Goal: Transaction & Acquisition: Purchase product/service

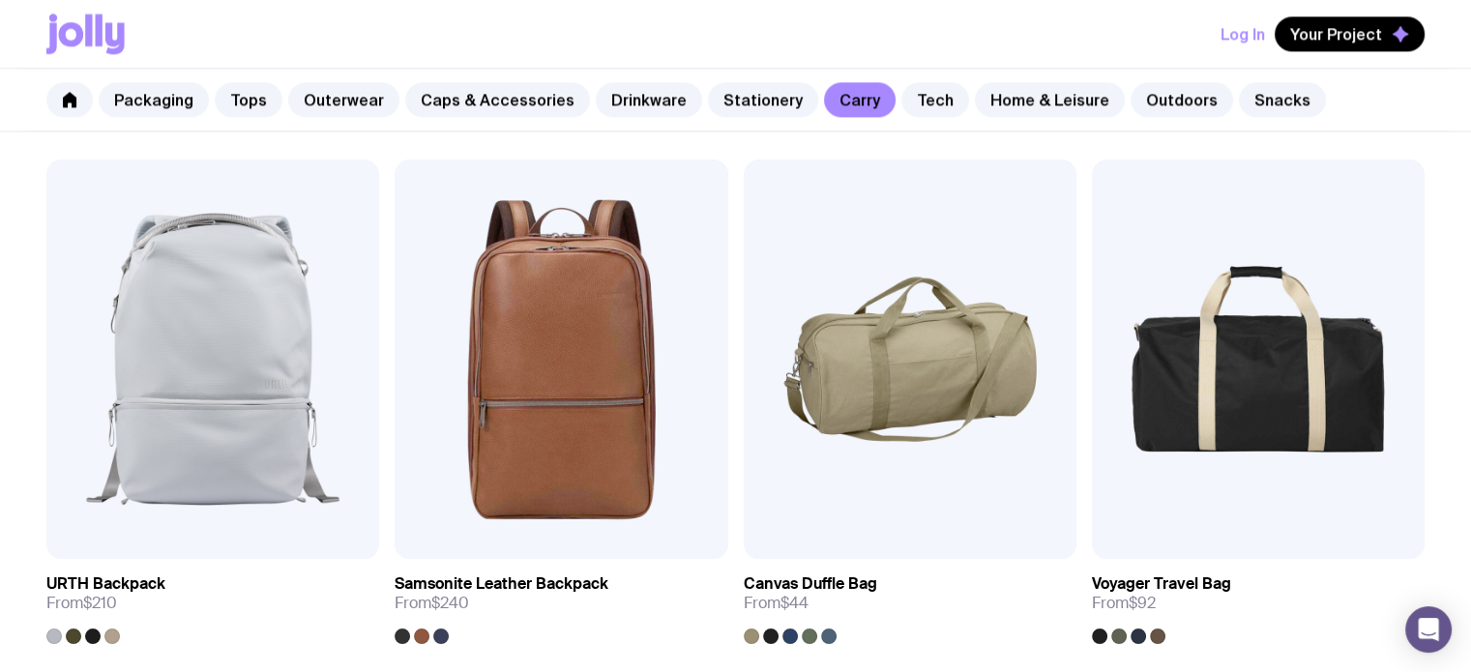
scroll to position [2578, 0]
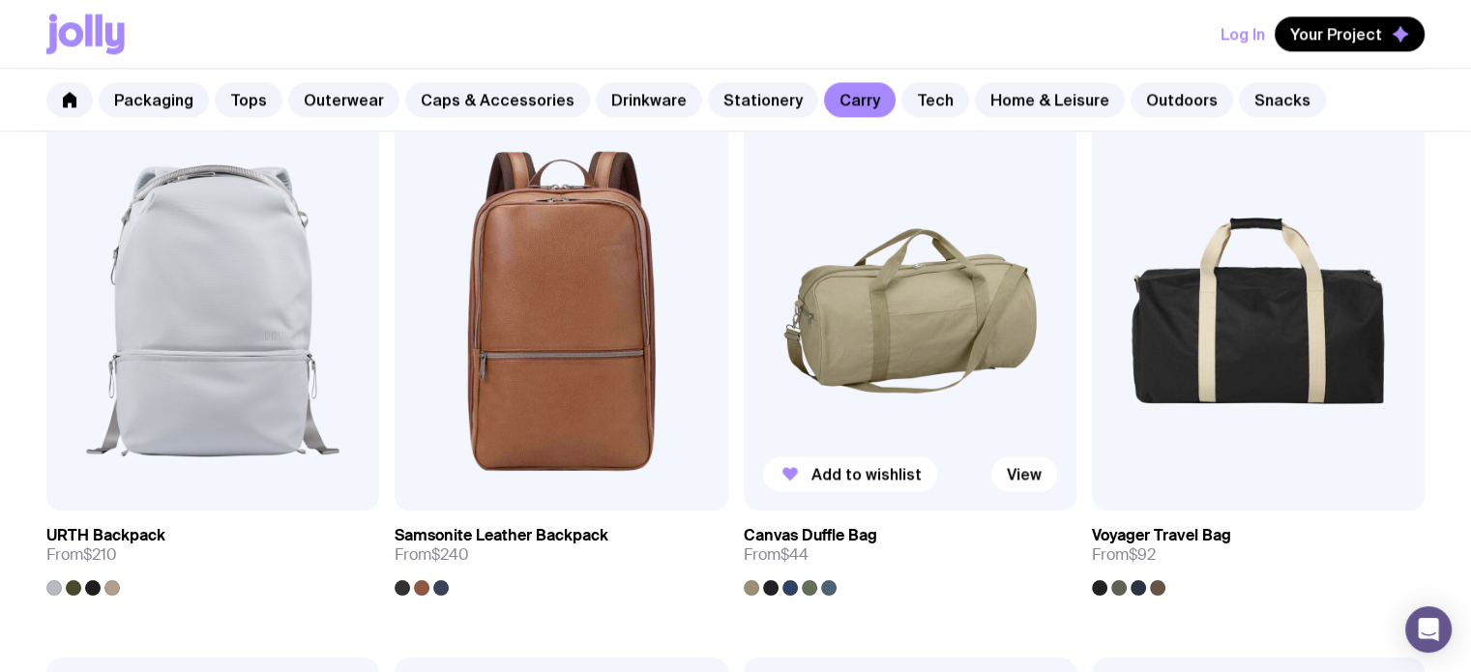
click at [958, 293] on img at bounding box center [910, 310] width 333 height 399
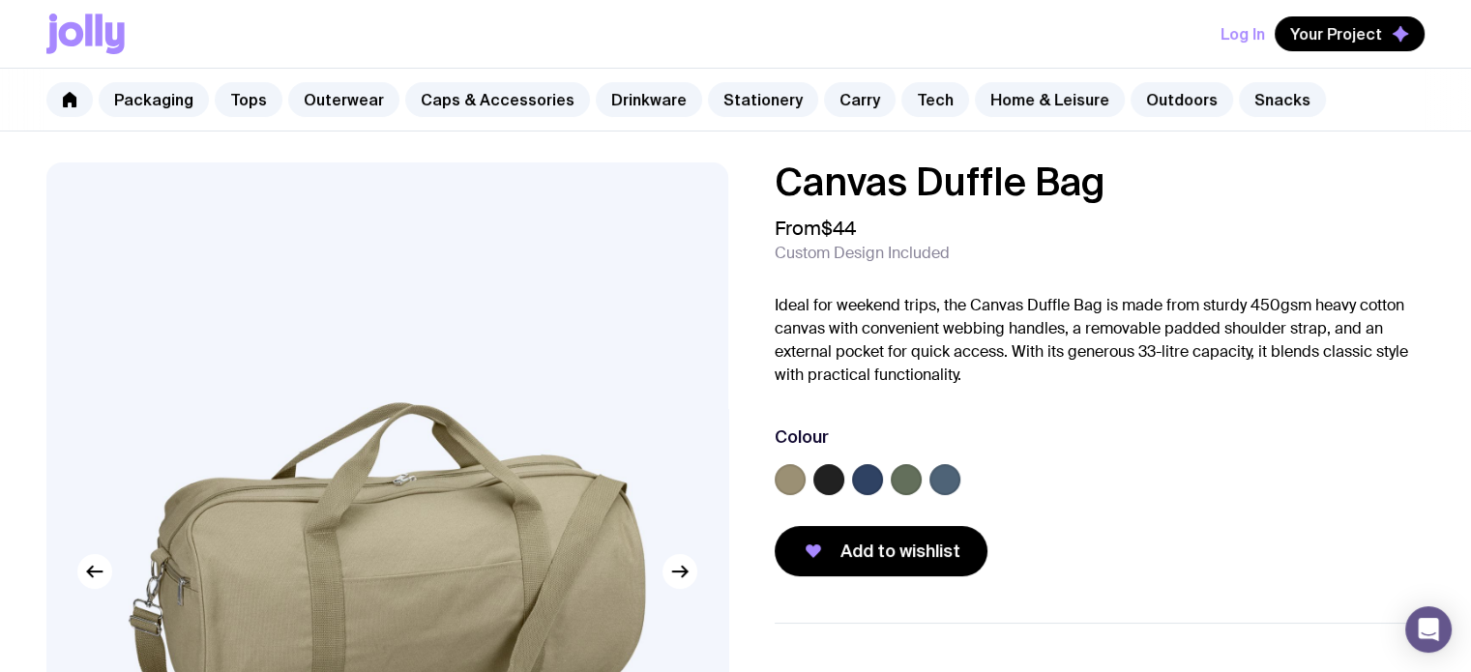
click at [391, 425] on img at bounding box center [386, 570] width 681 height 817
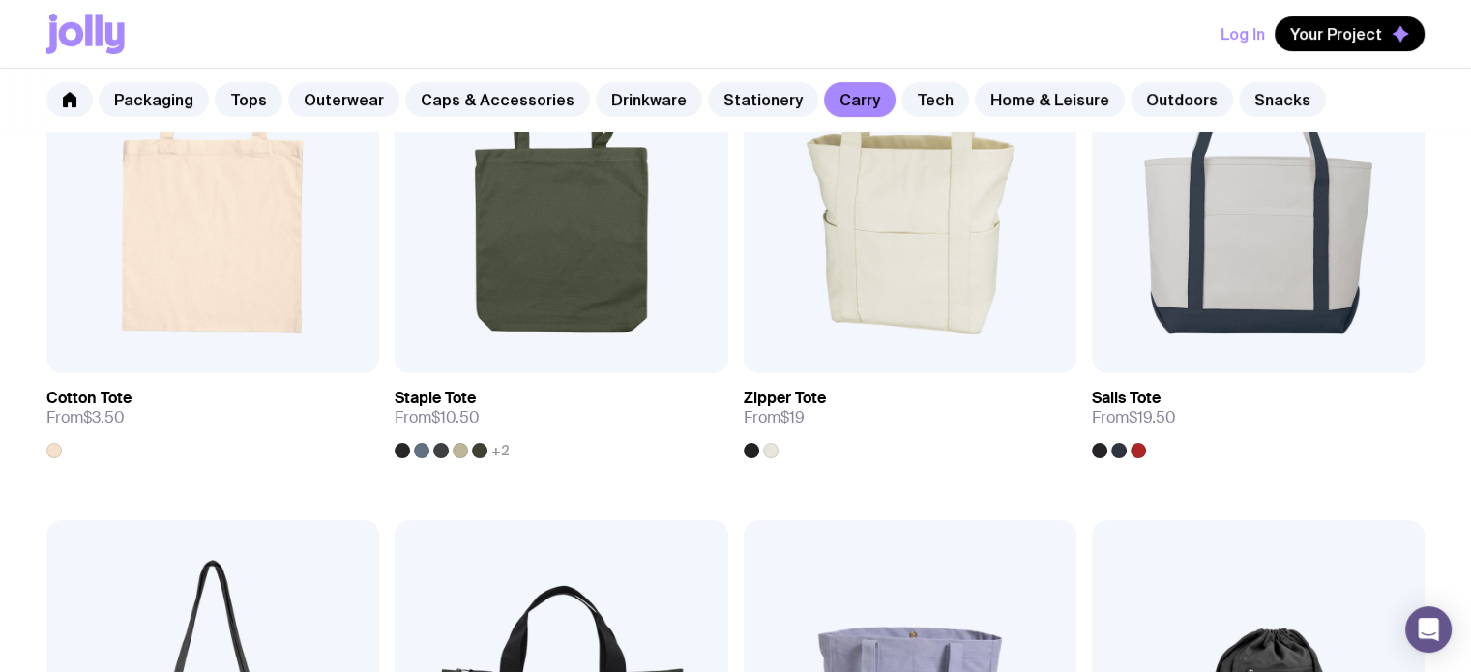
scroll to position [460, 0]
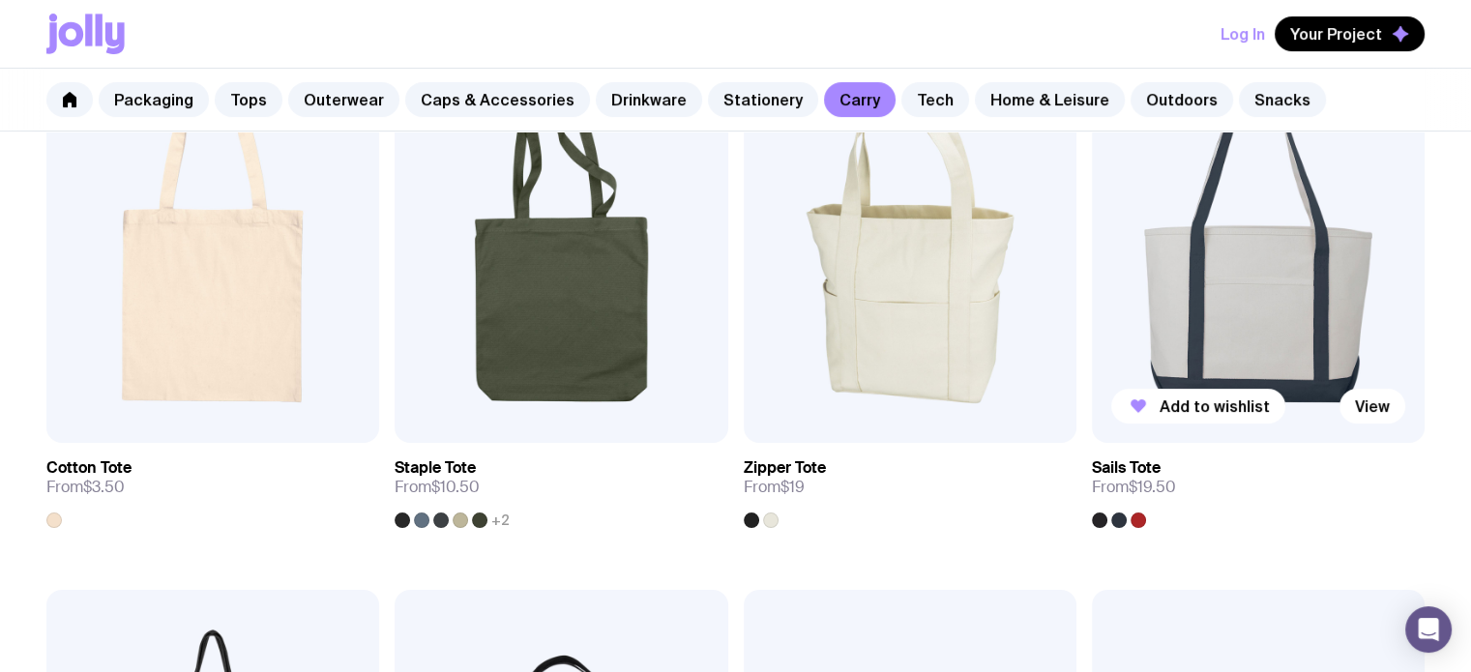
click at [1280, 235] on img at bounding box center [1258, 243] width 333 height 399
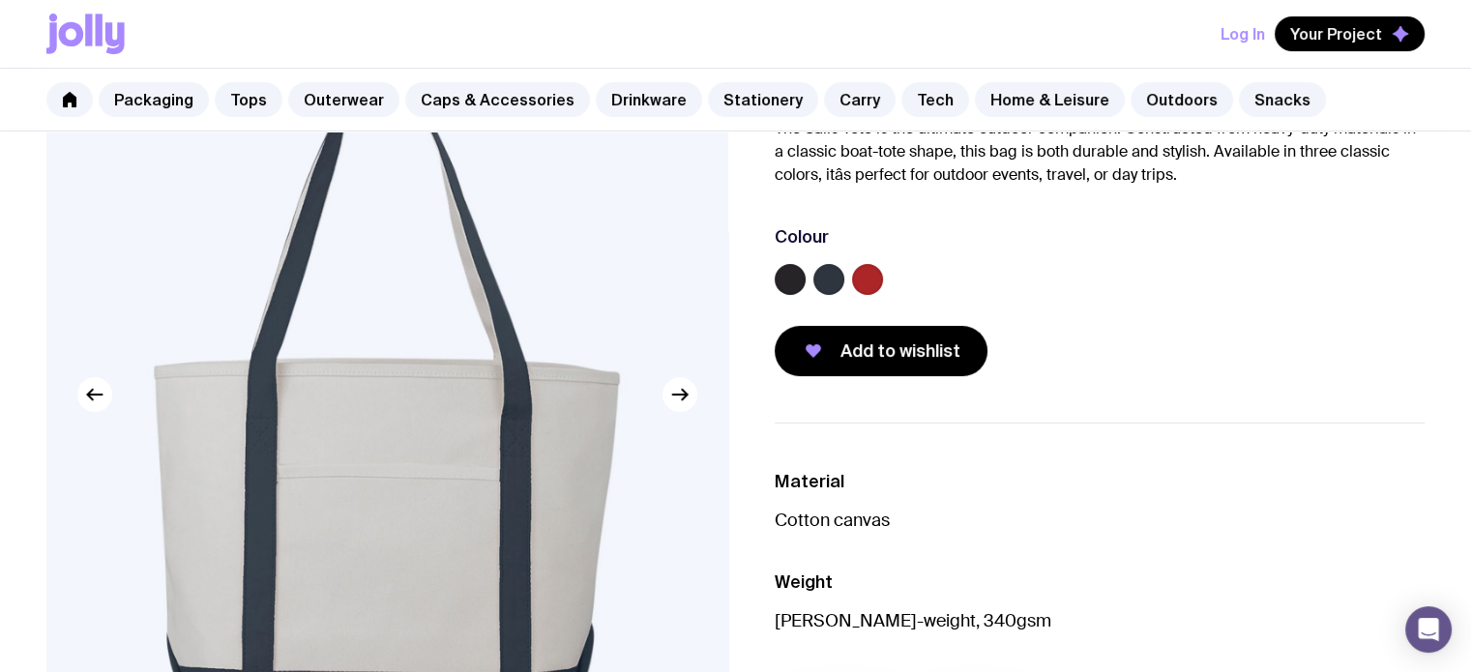
scroll to position [192, 0]
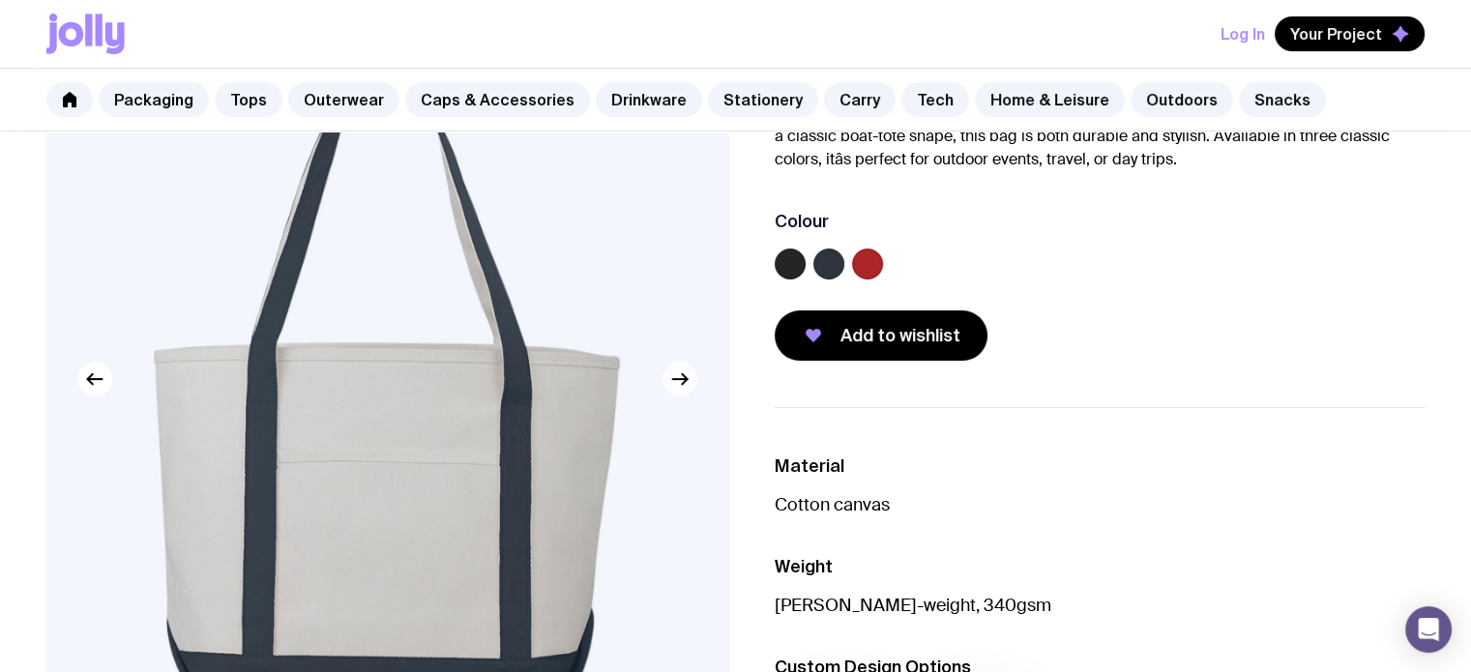
click at [684, 368] on icon "button" at bounding box center [679, 379] width 23 height 23
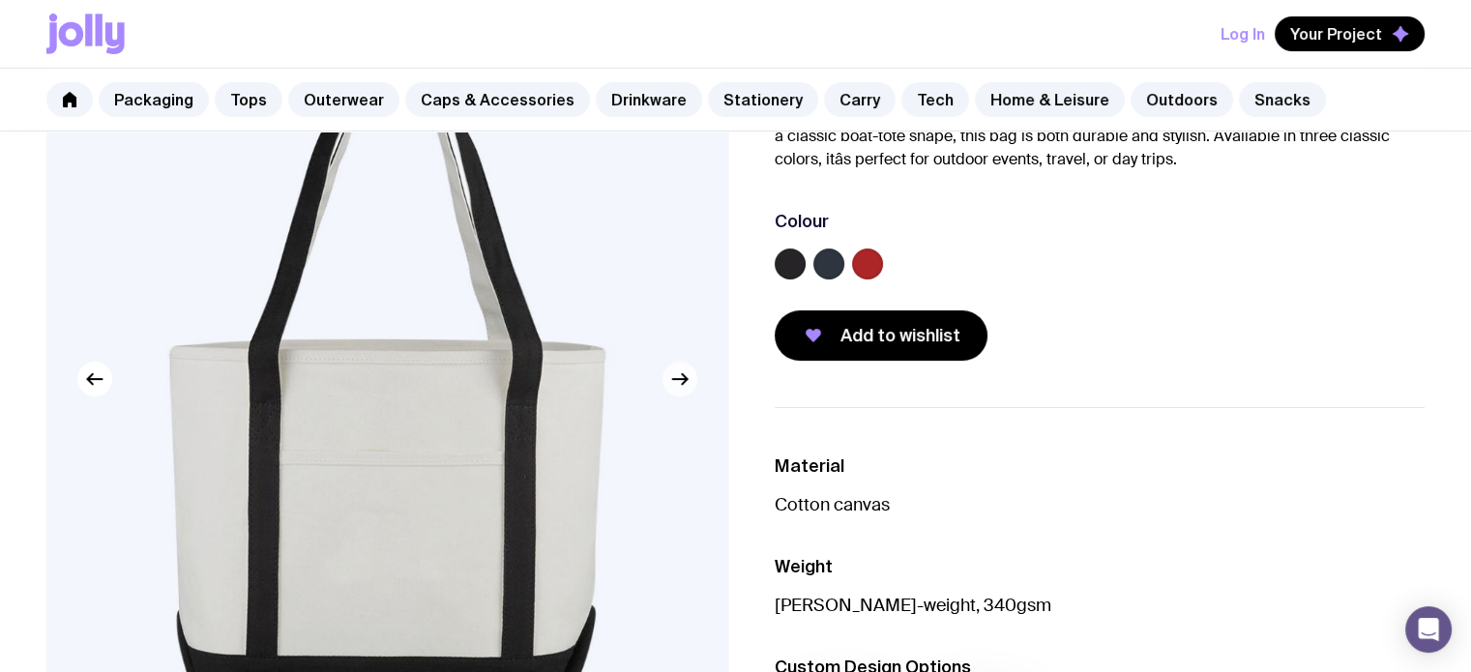
click at [684, 368] on icon "button" at bounding box center [679, 379] width 23 height 23
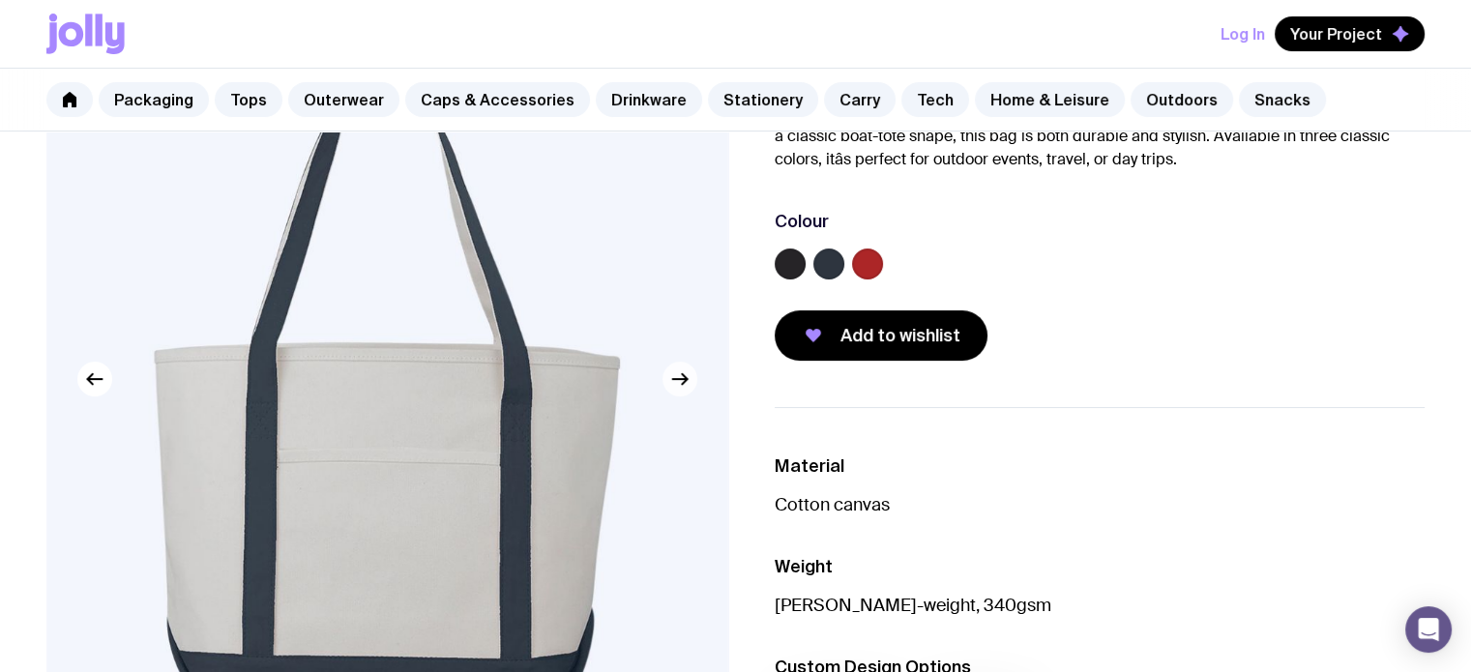
click at [684, 368] on icon "button" at bounding box center [679, 379] width 23 height 23
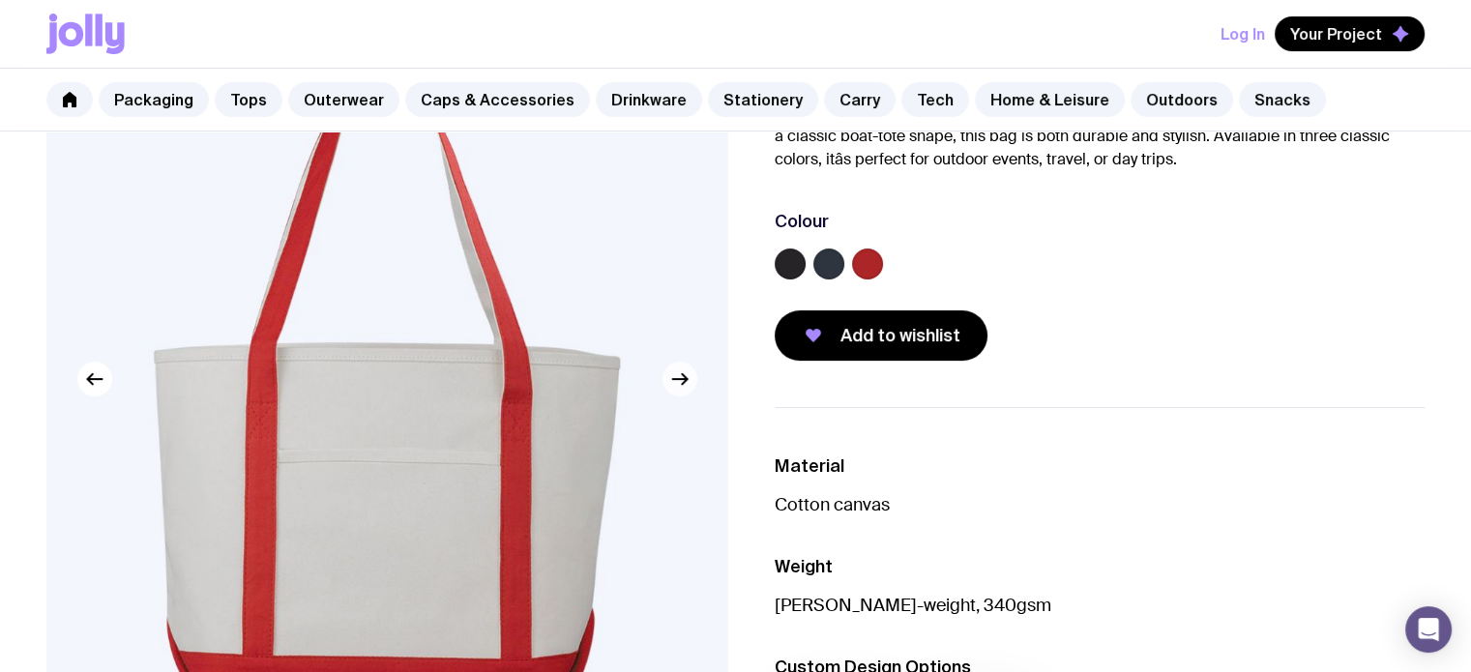
click at [684, 368] on icon "button" at bounding box center [679, 379] width 23 height 23
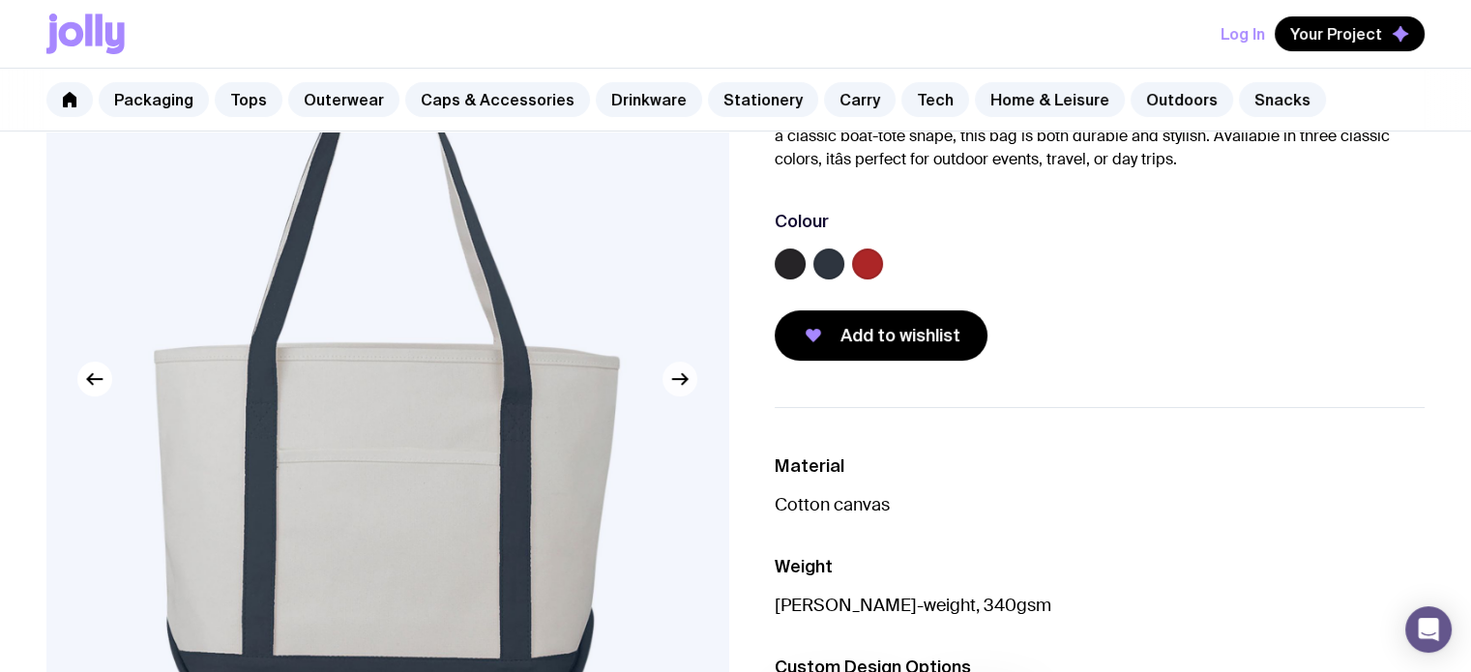
click at [684, 368] on icon "button" at bounding box center [679, 379] width 23 height 23
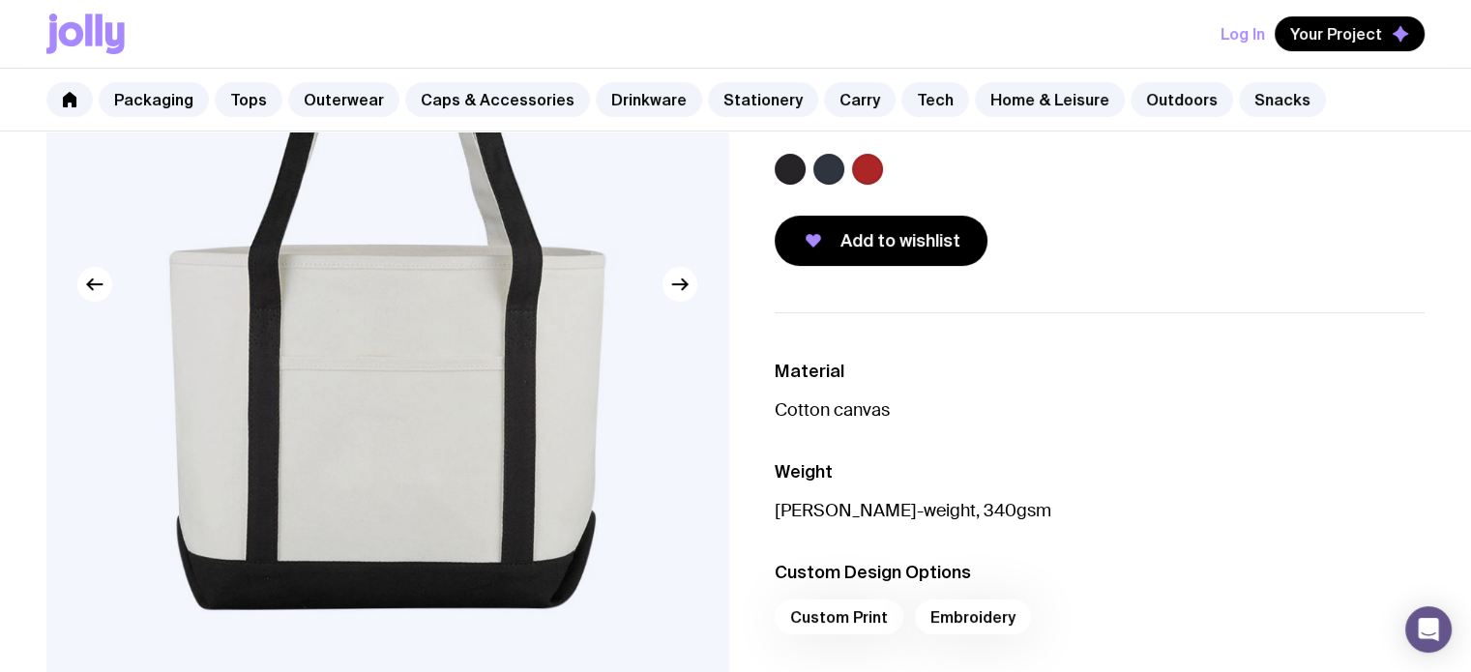
scroll to position [340, 0]
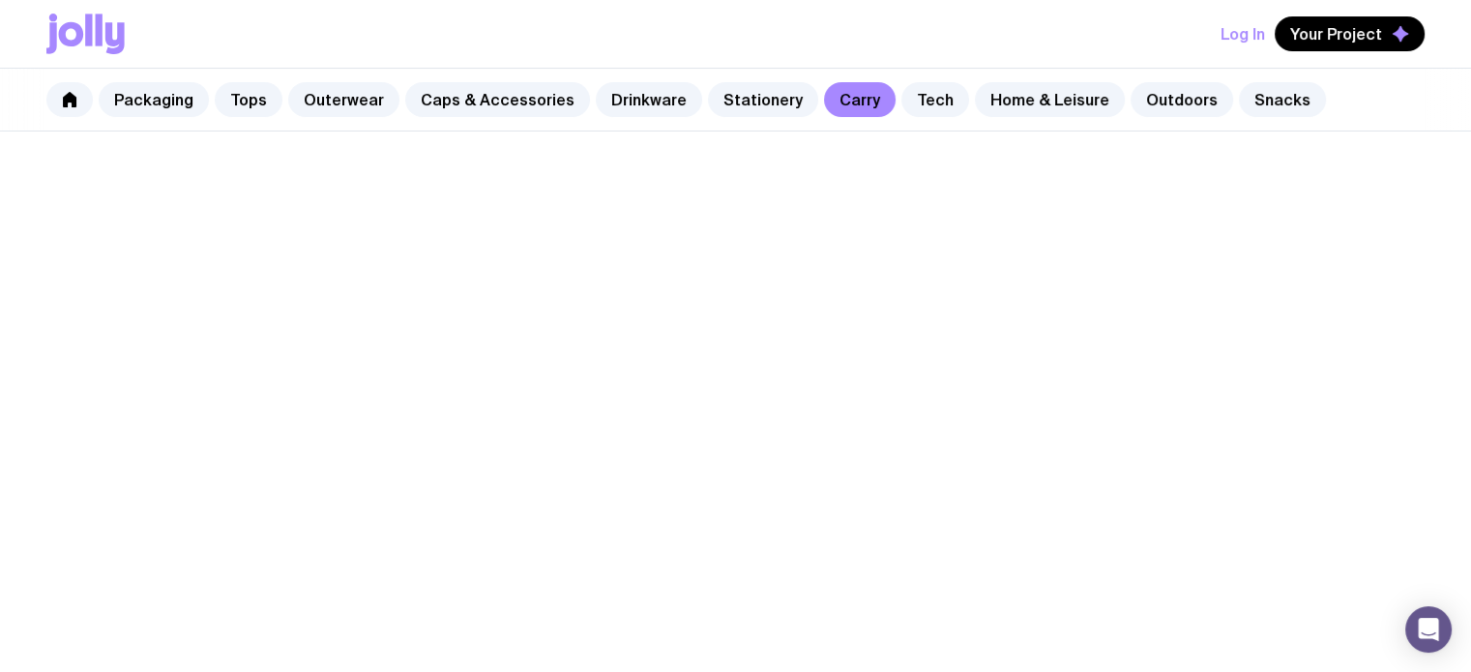
scroll to position [460, 0]
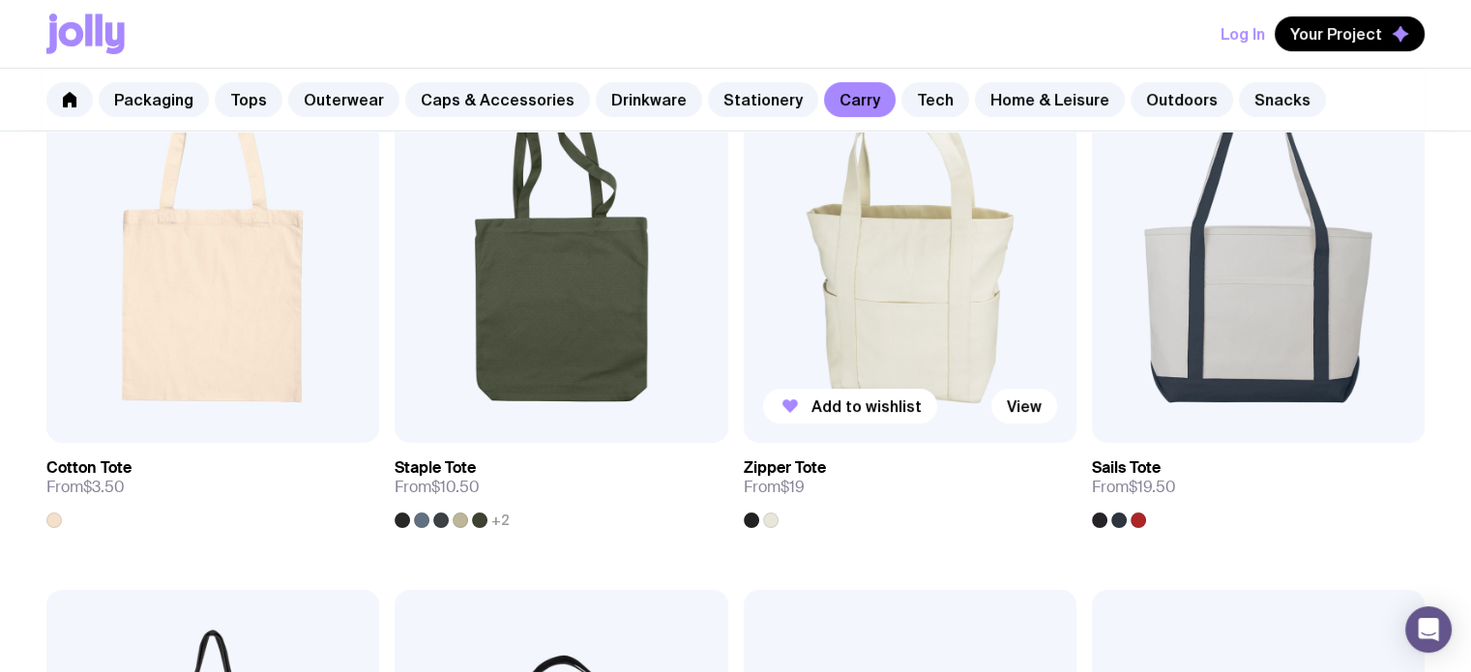
click at [922, 343] on img at bounding box center [910, 243] width 333 height 399
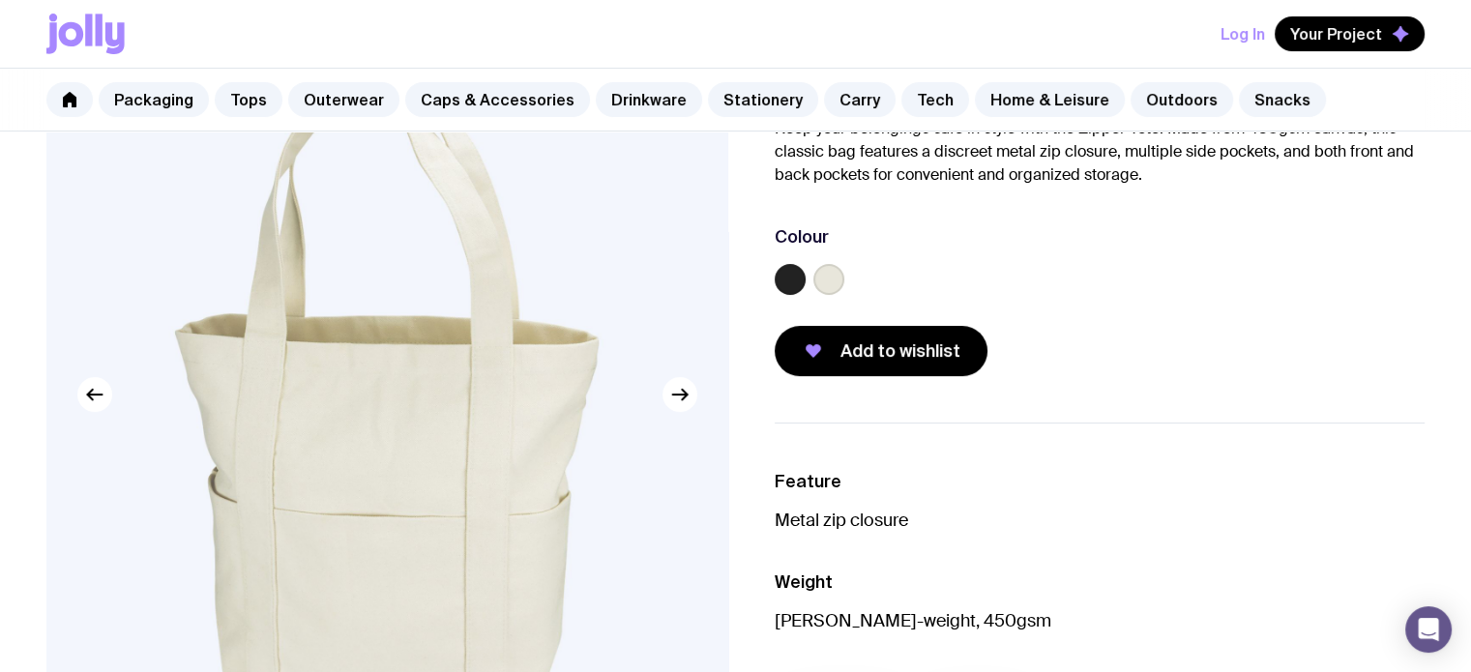
scroll to position [182, 0]
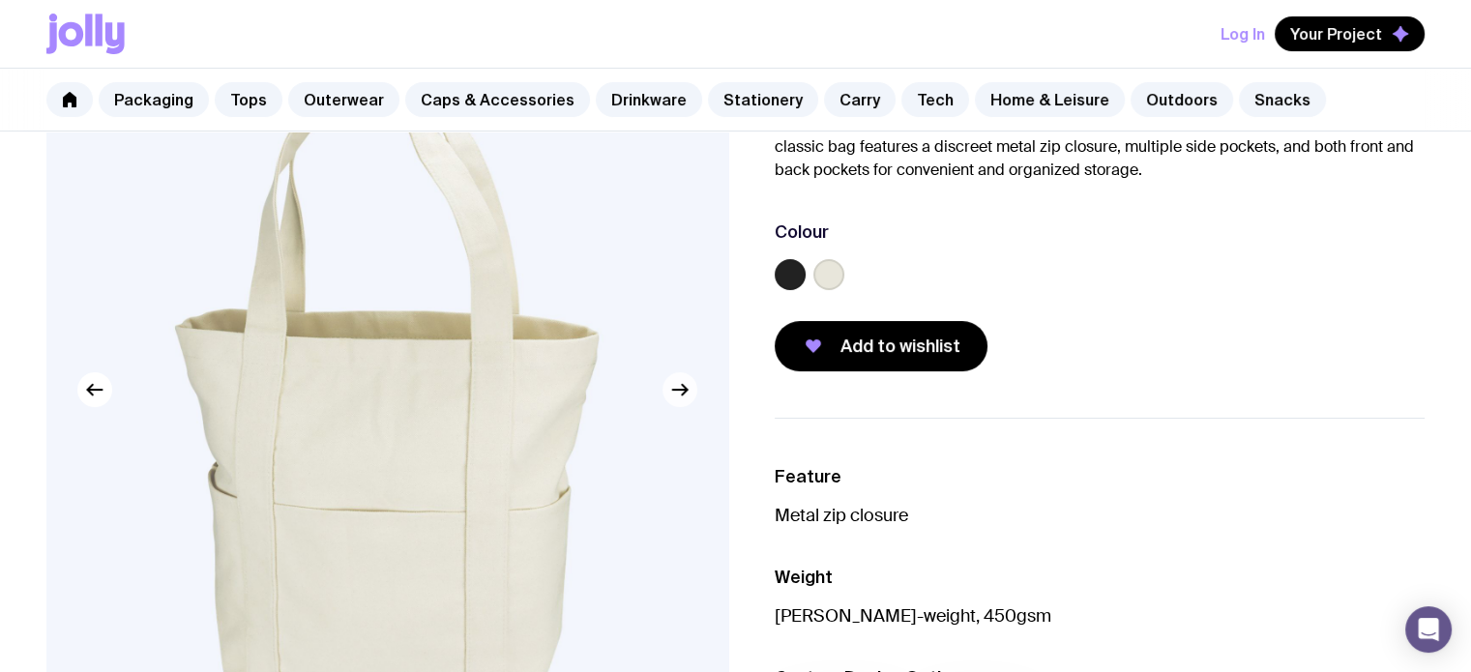
click at [674, 390] on icon "button" at bounding box center [679, 390] width 15 height 0
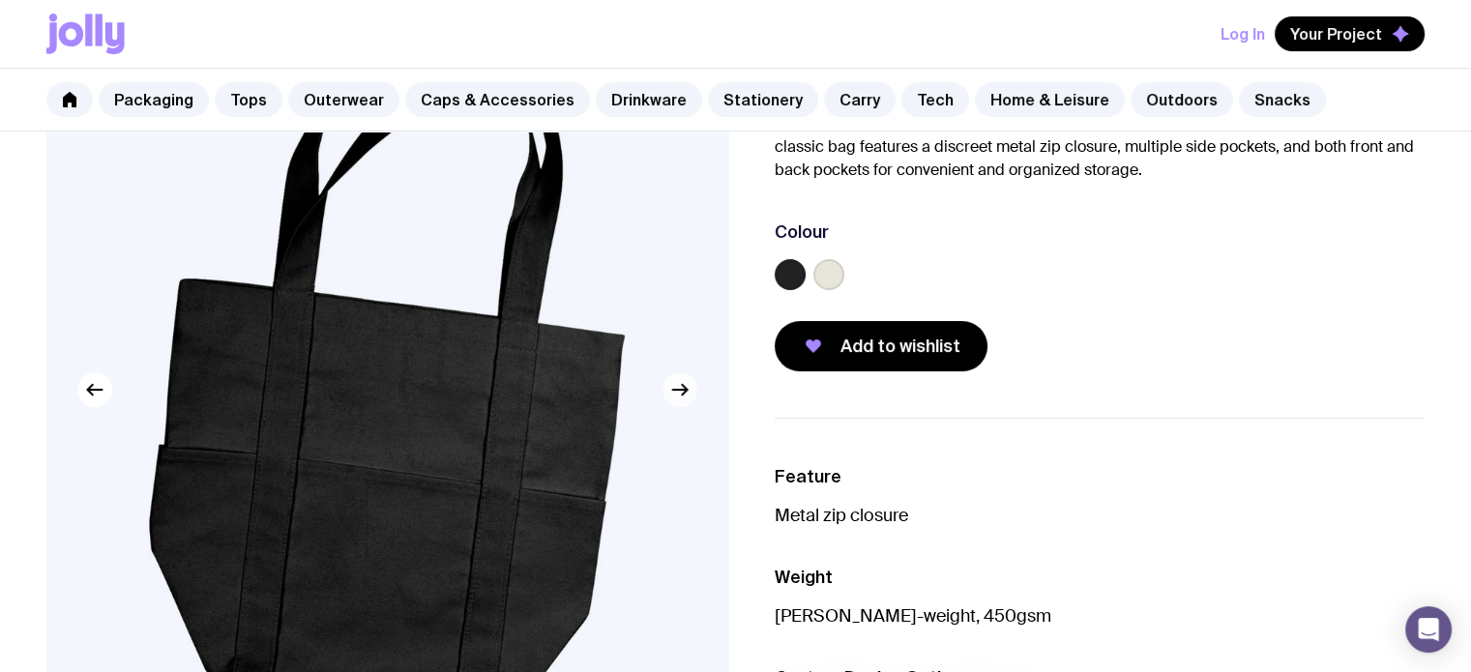
click at [674, 390] on icon "button" at bounding box center [679, 390] width 15 height 0
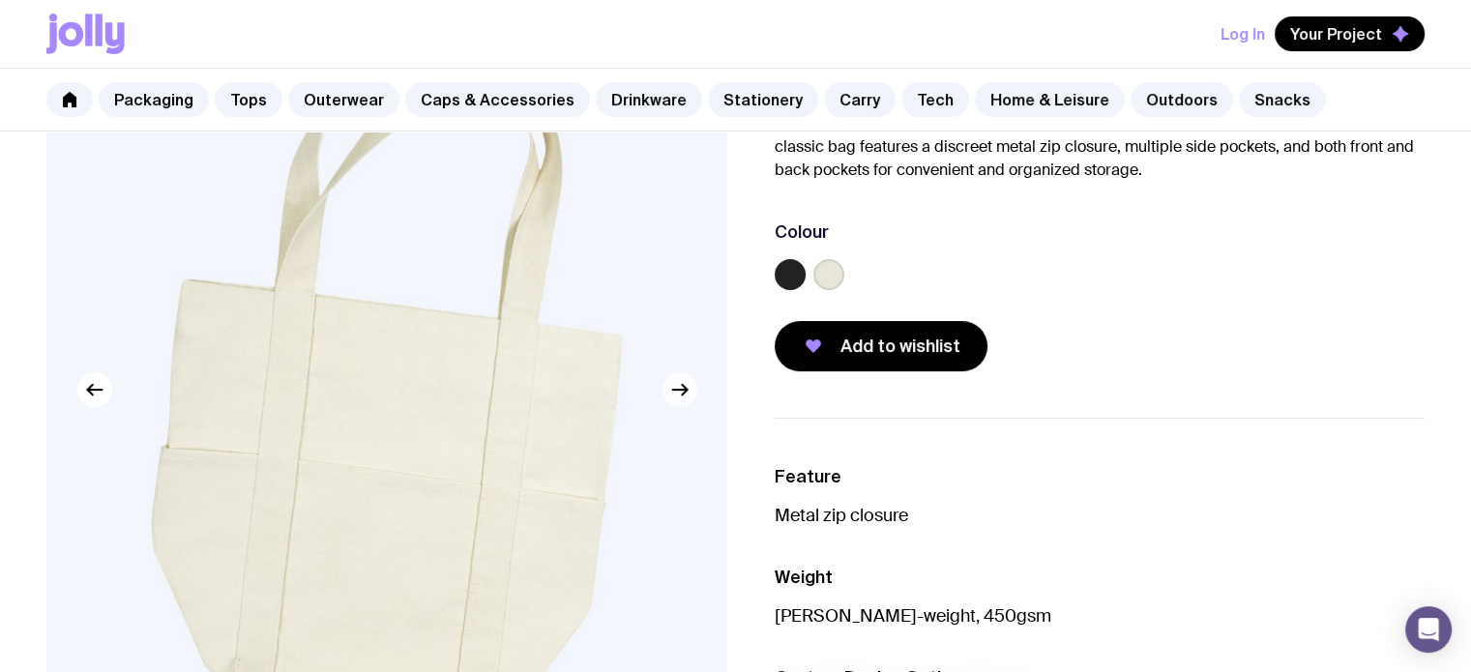
click at [674, 390] on icon "button" at bounding box center [679, 390] width 15 height 0
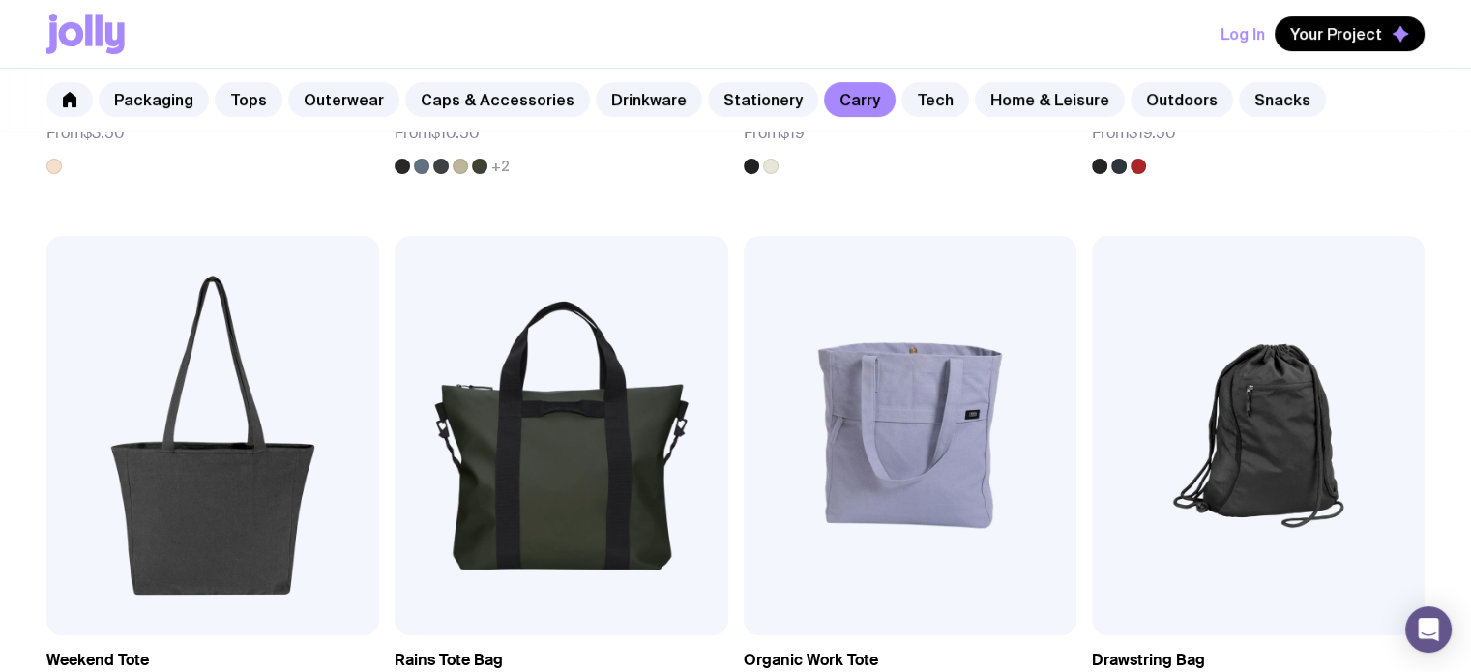
scroll to position [863, 0]
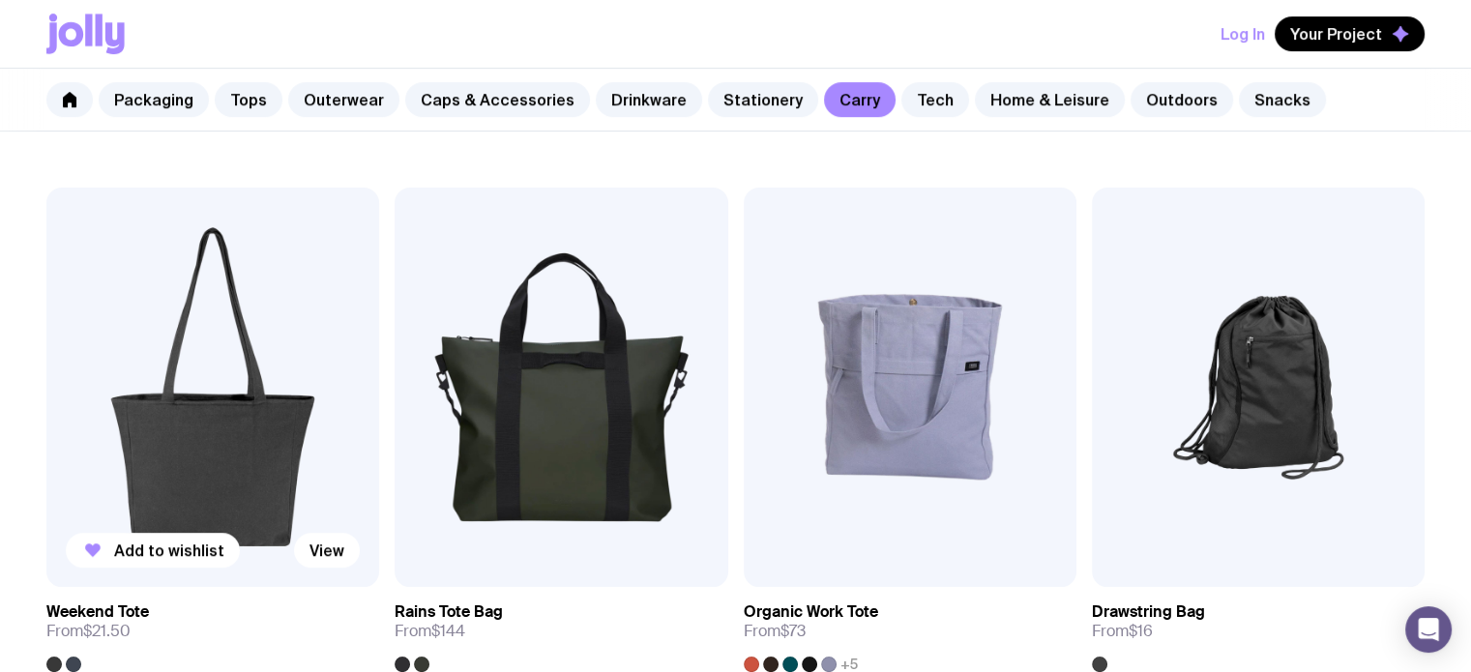
click at [307, 394] on img at bounding box center [212, 387] width 333 height 399
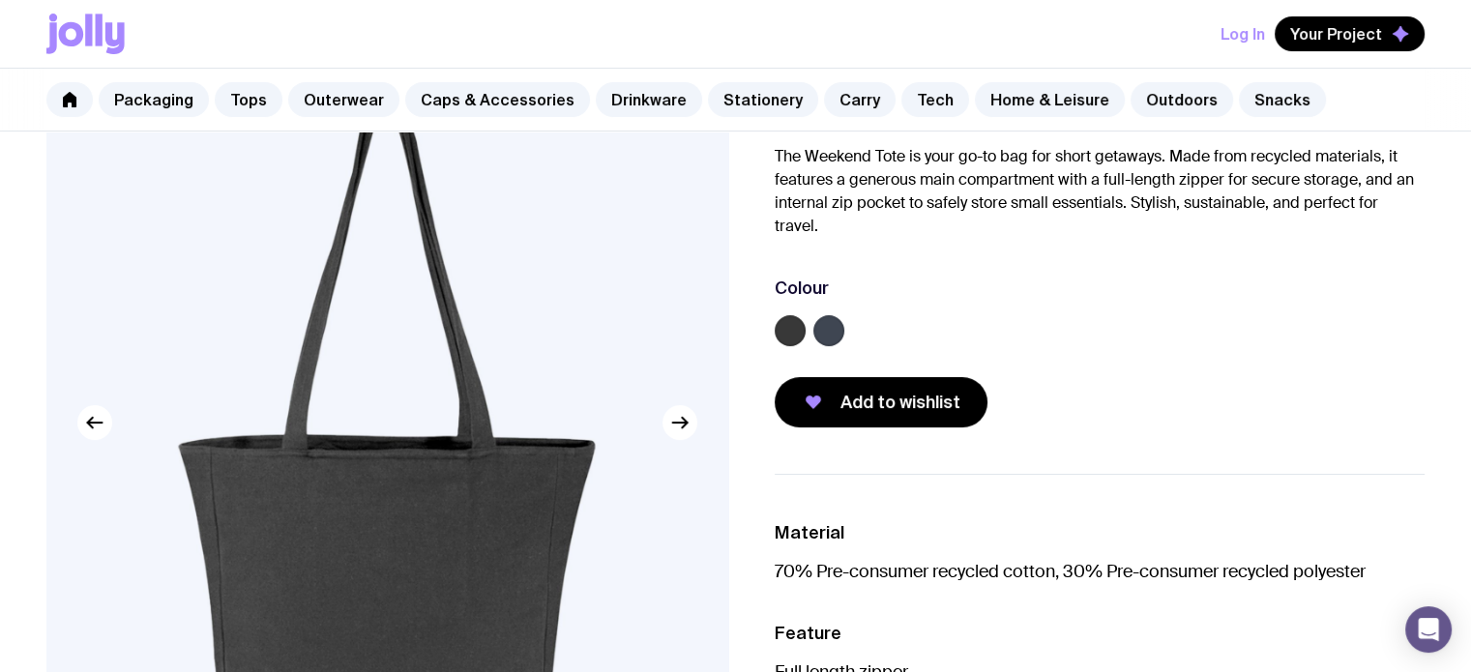
scroll to position [222, 0]
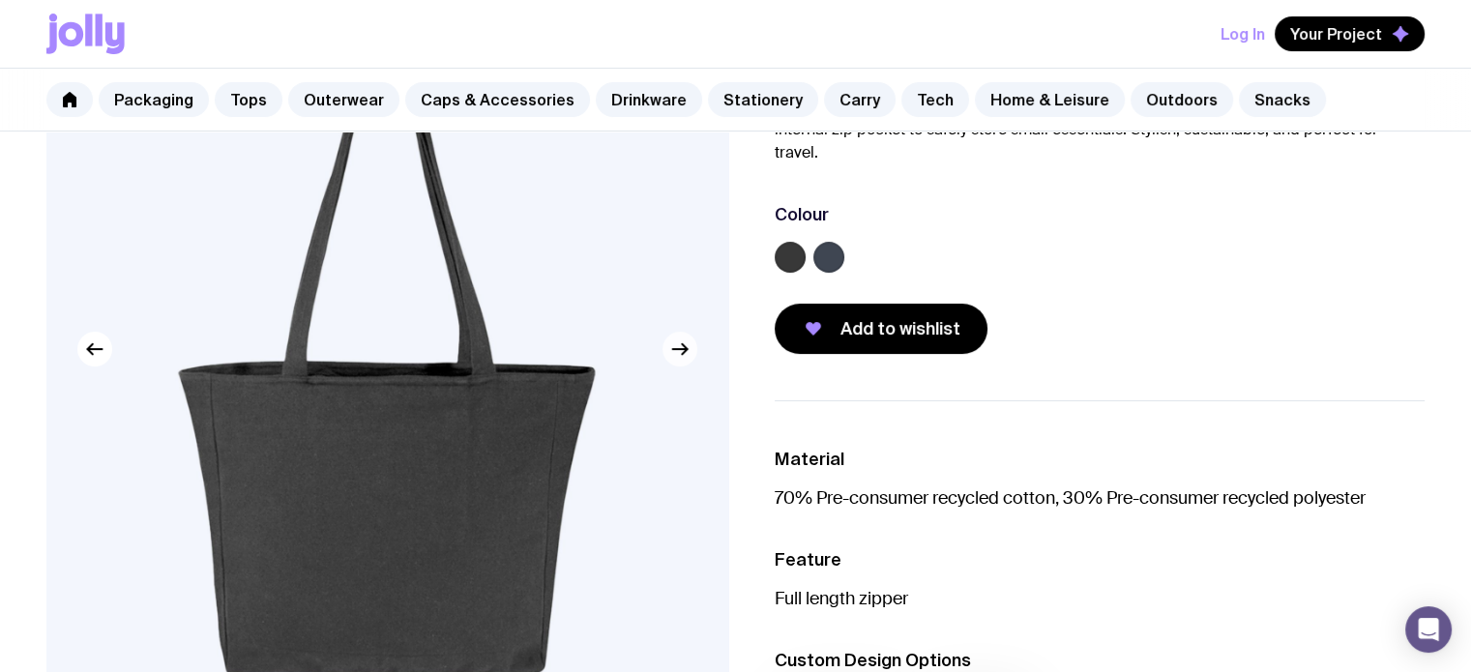
click at [683, 343] on icon "button" at bounding box center [684, 348] width 5 height 11
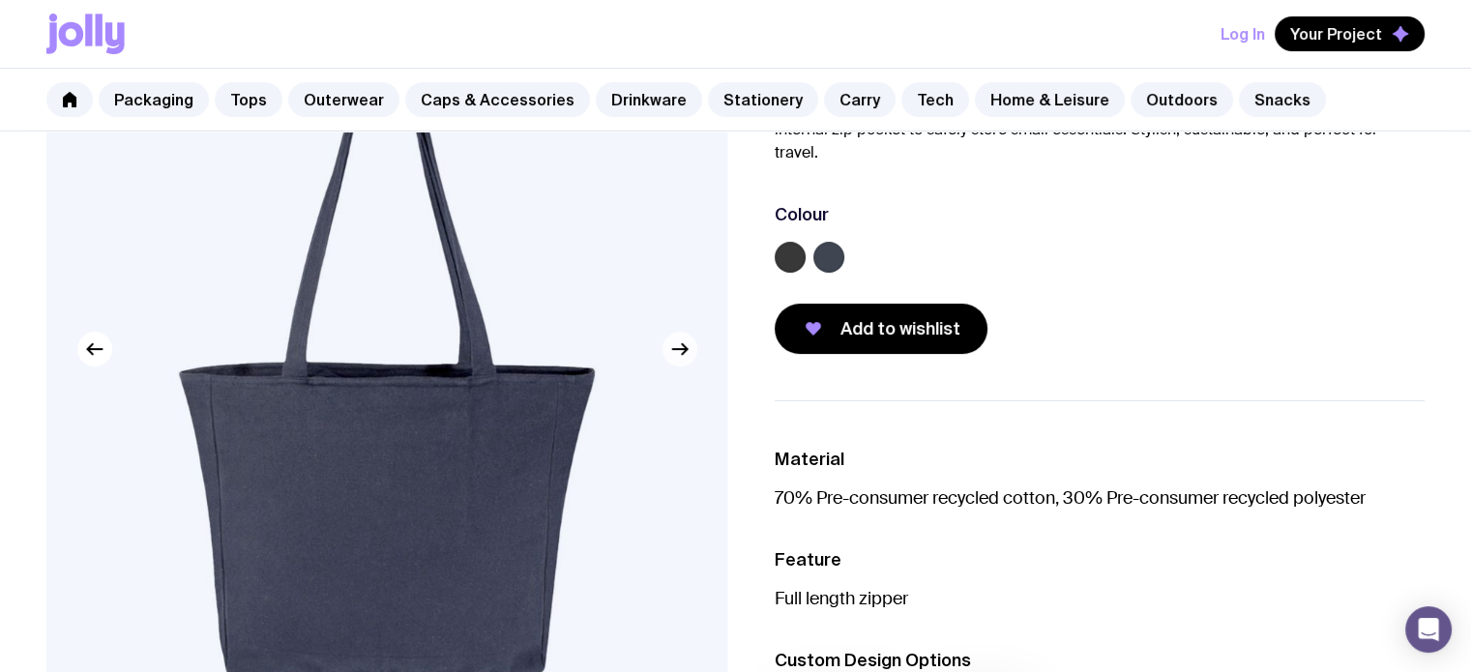
click at [683, 343] on icon "button" at bounding box center [684, 348] width 5 height 11
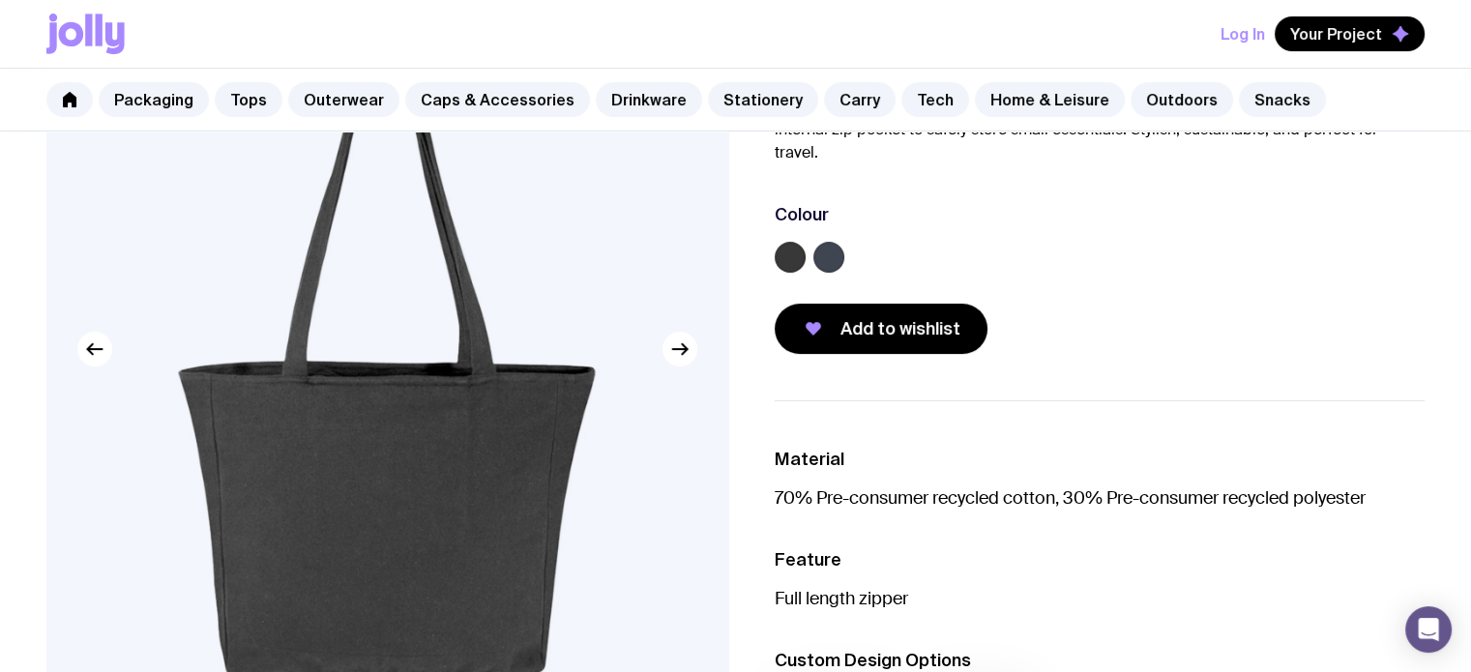
scroll to position [341, 0]
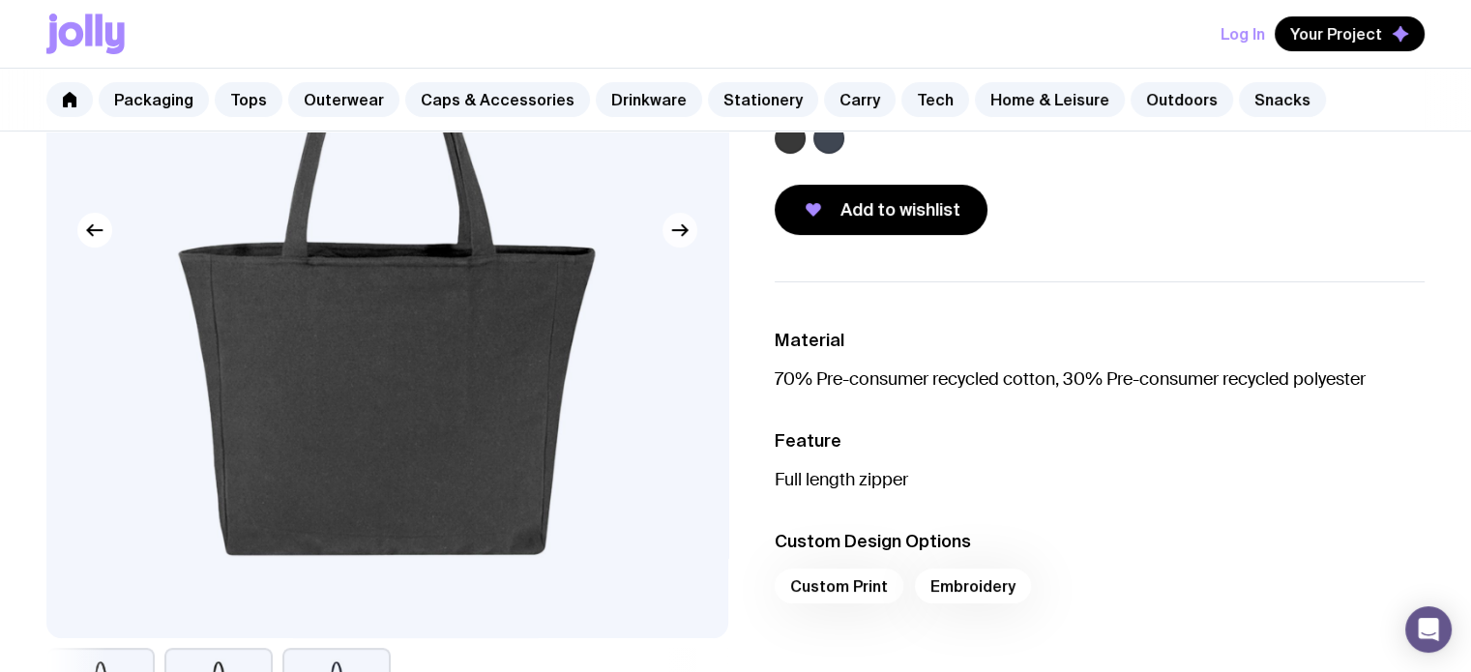
click at [682, 229] on icon "button" at bounding box center [679, 230] width 23 height 23
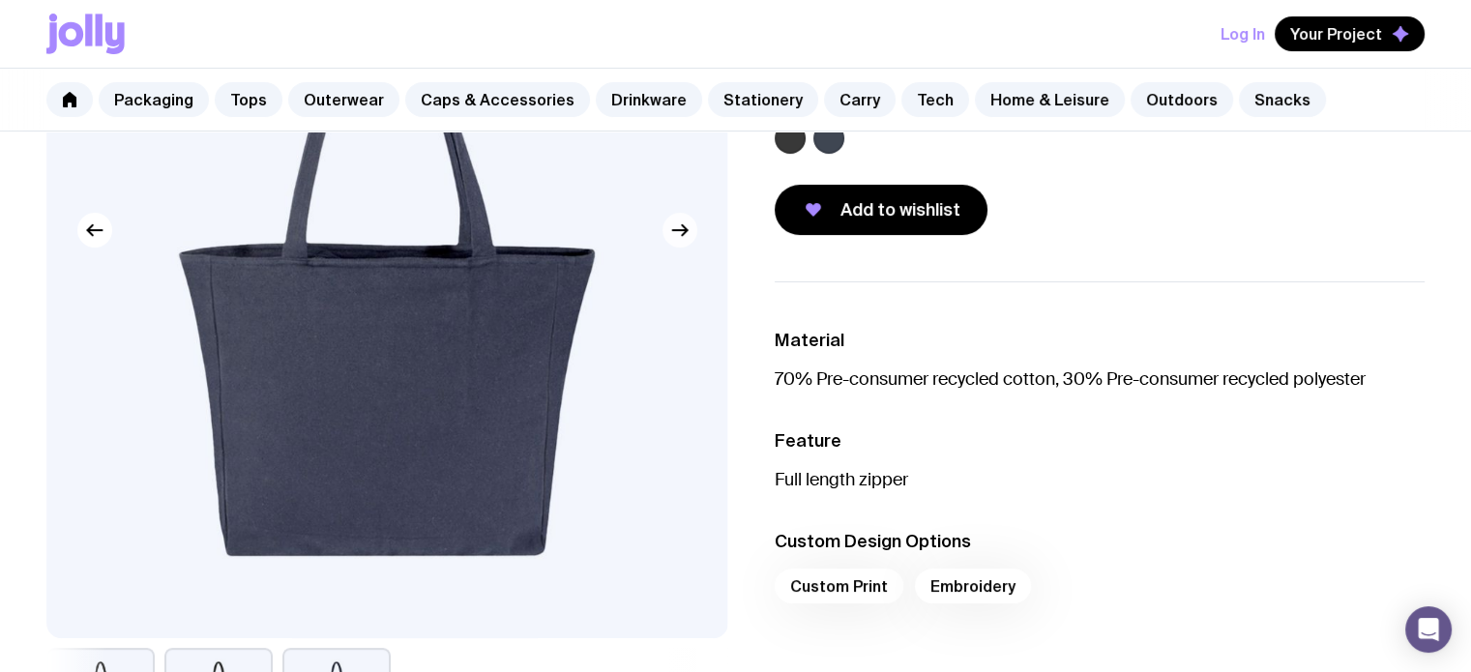
click at [682, 229] on icon "button" at bounding box center [679, 230] width 23 height 23
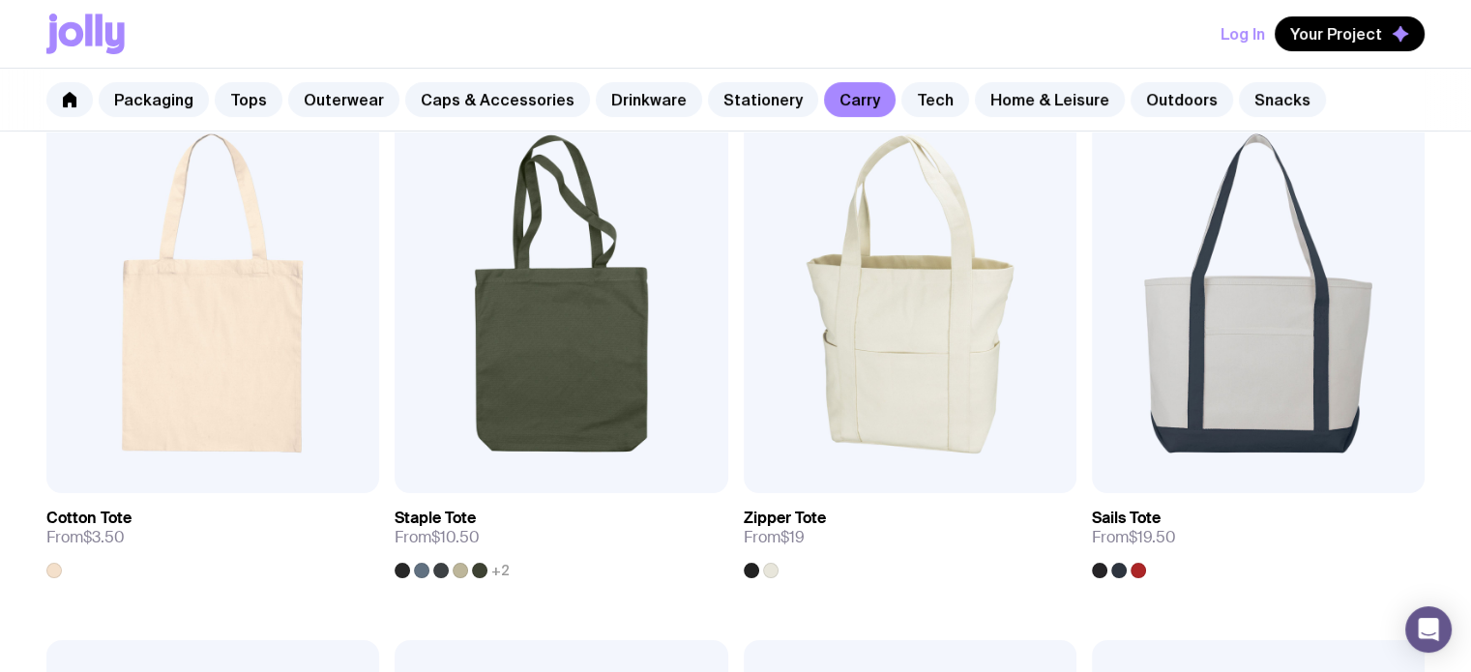
scroll to position [403, 0]
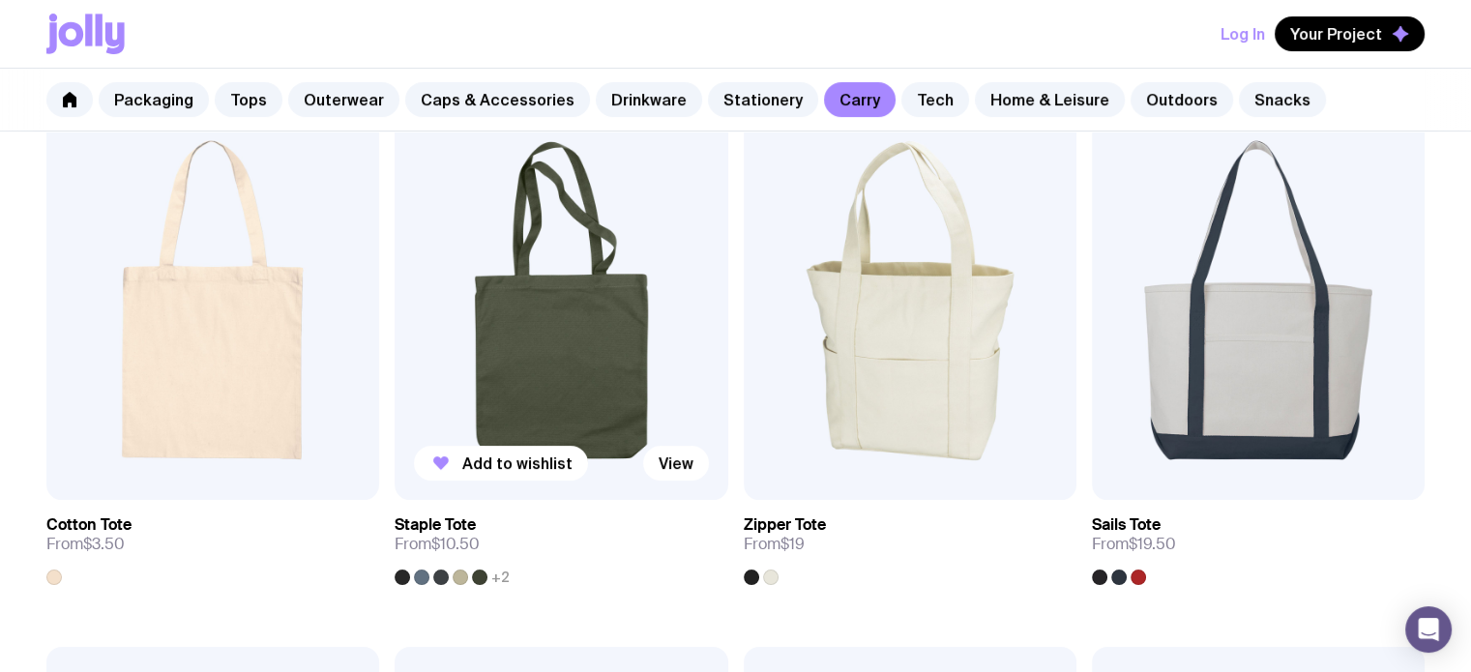
click at [538, 397] on img at bounding box center [561, 300] width 333 height 399
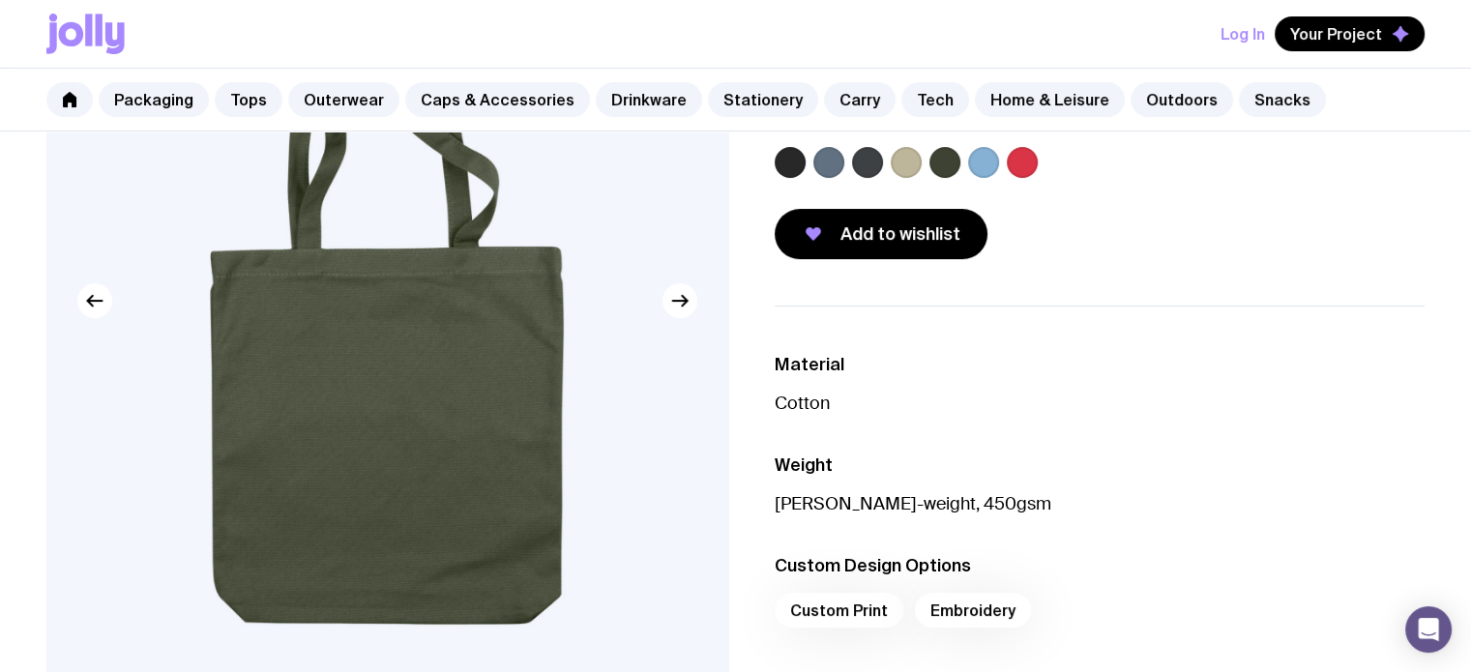
scroll to position [298, 0]
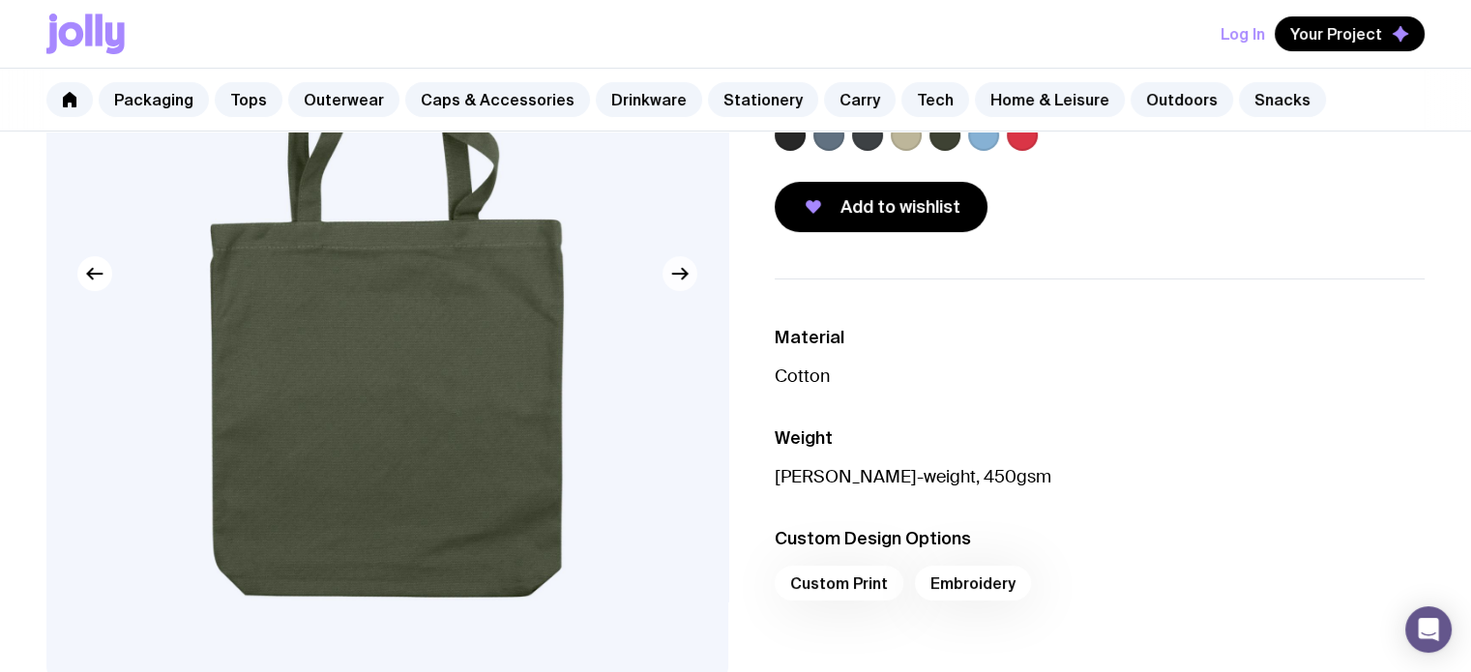
click at [682, 266] on icon "button" at bounding box center [679, 273] width 23 height 23
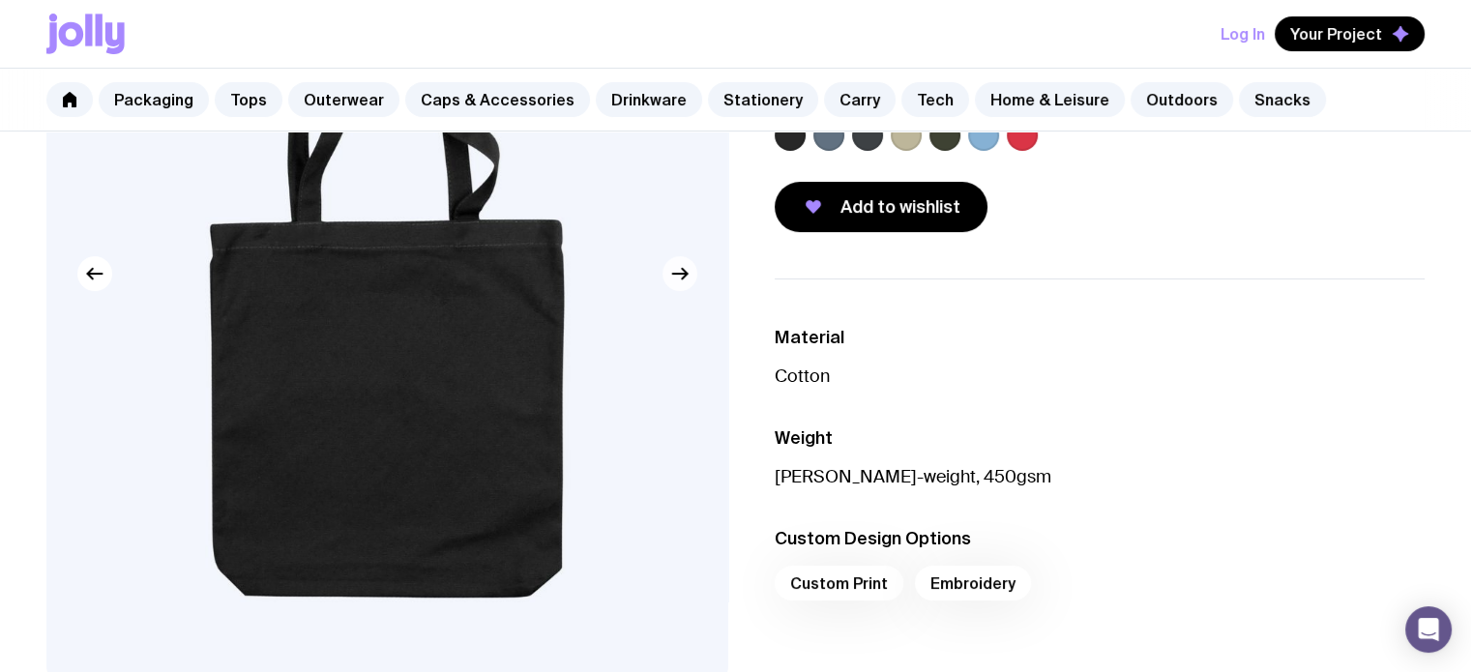
click at [682, 266] on icon "button" at bounding box center [679, 273] width 23 height 23
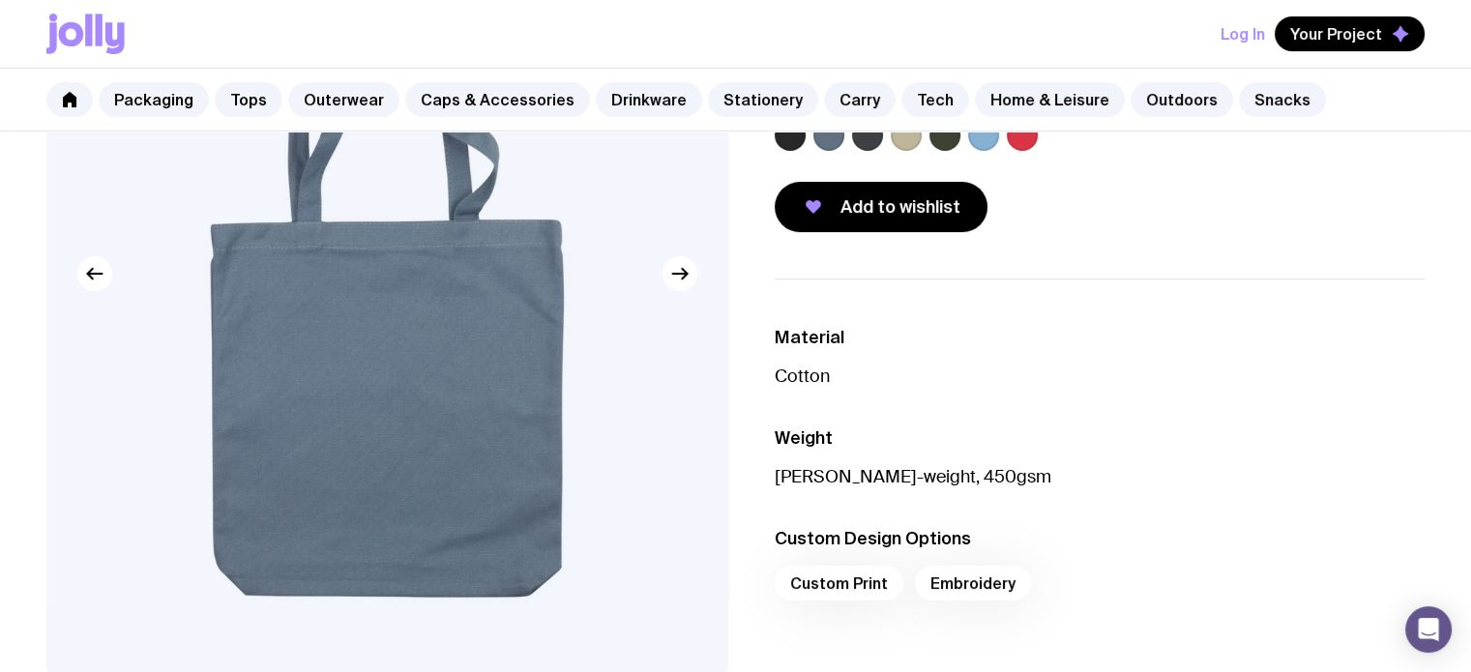
scroll to position [403, 0]
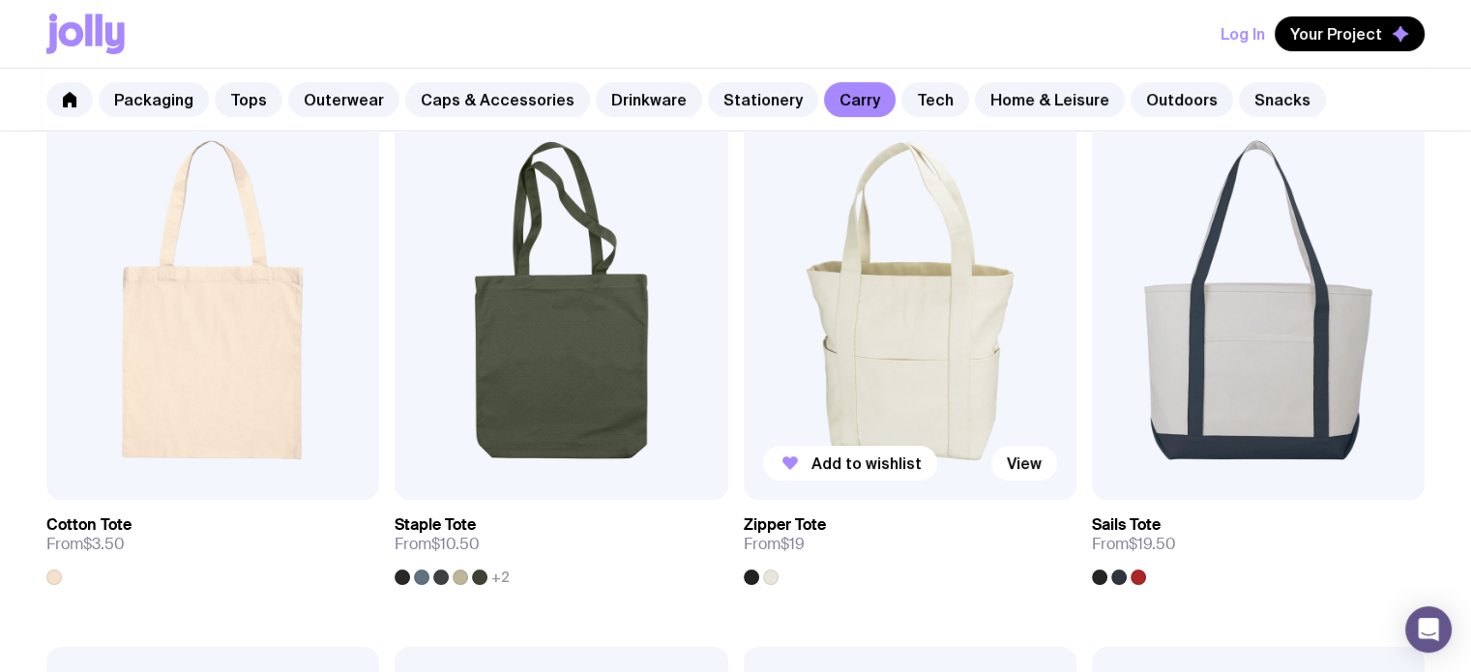
click at [905, 332] on img at bounding box center [910, 300] width 333 height 399
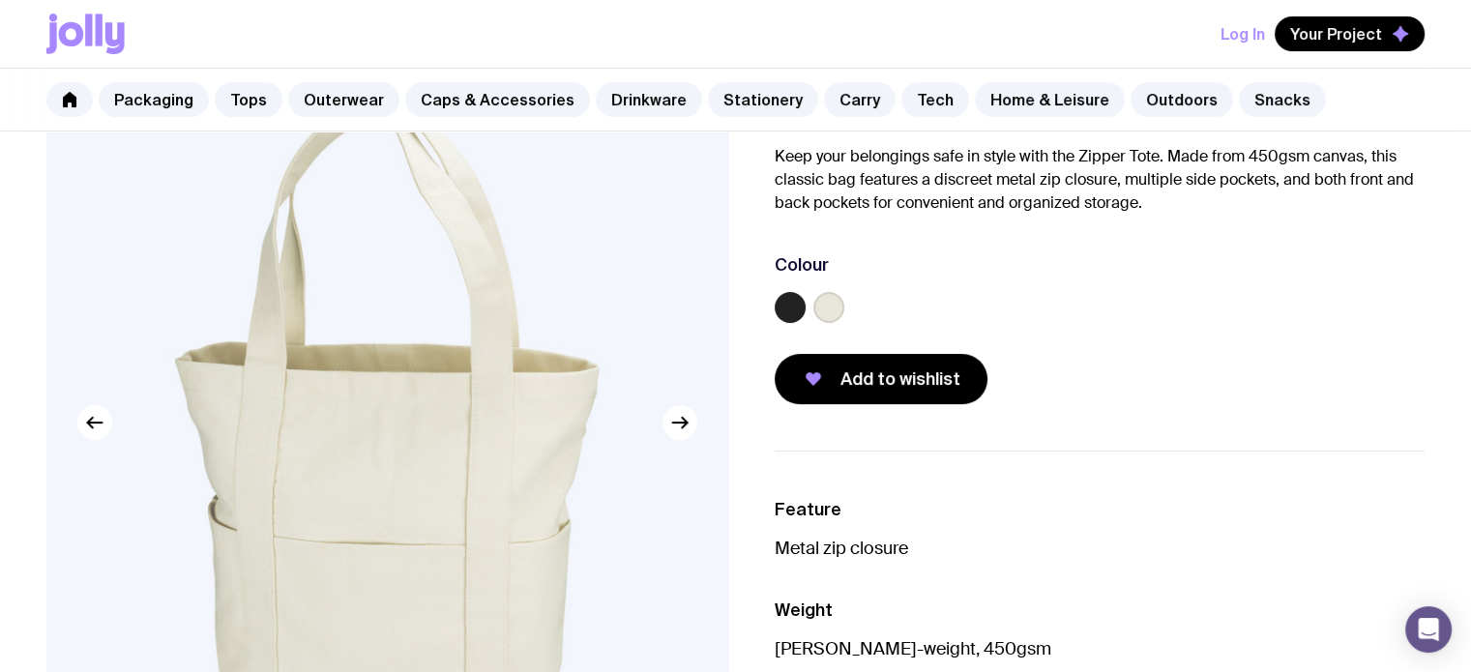
scroll to position [179, 0]
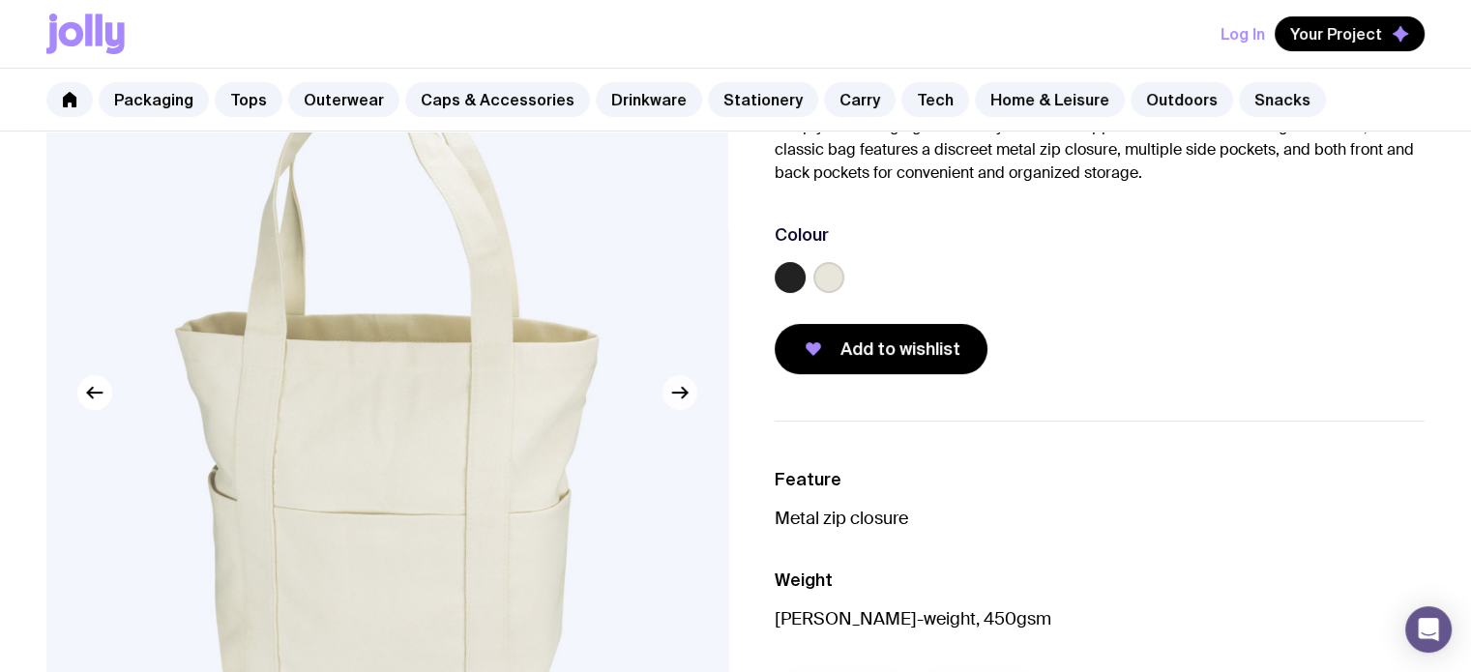
click at [681, 392] on icon "button" at bounding box center [679, 392] width 23 height 23
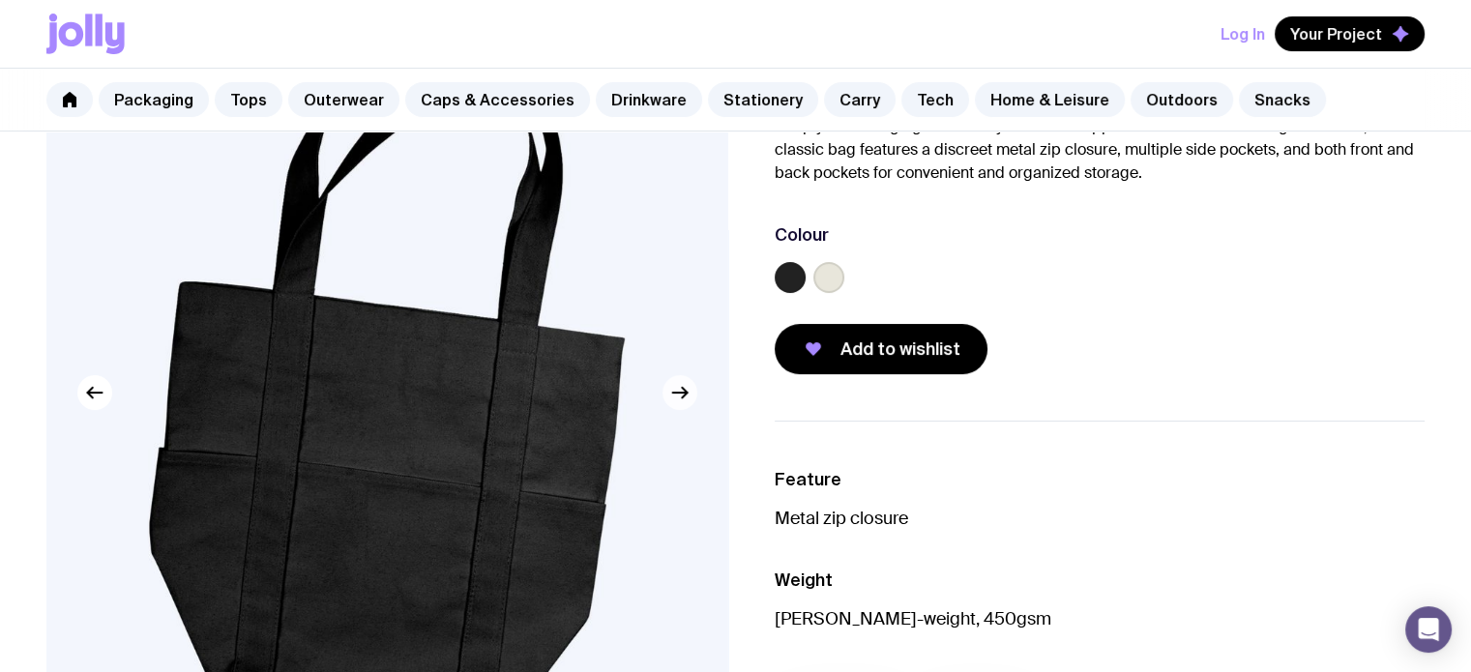
click at [681, 392] on icon "button" at bounding box center [679, 392] width 23 height 23
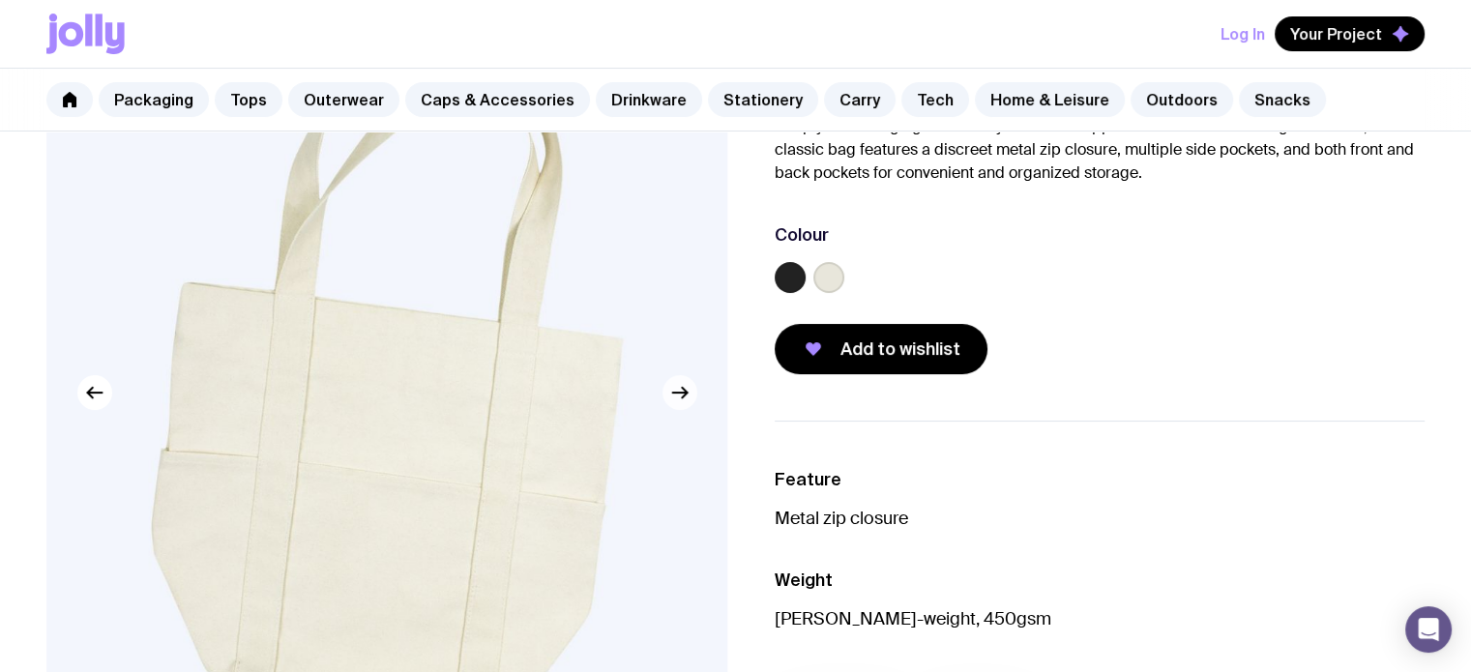
click at [681, 392] on icon "button" at bounding box center [679, 392] width 23 height 23
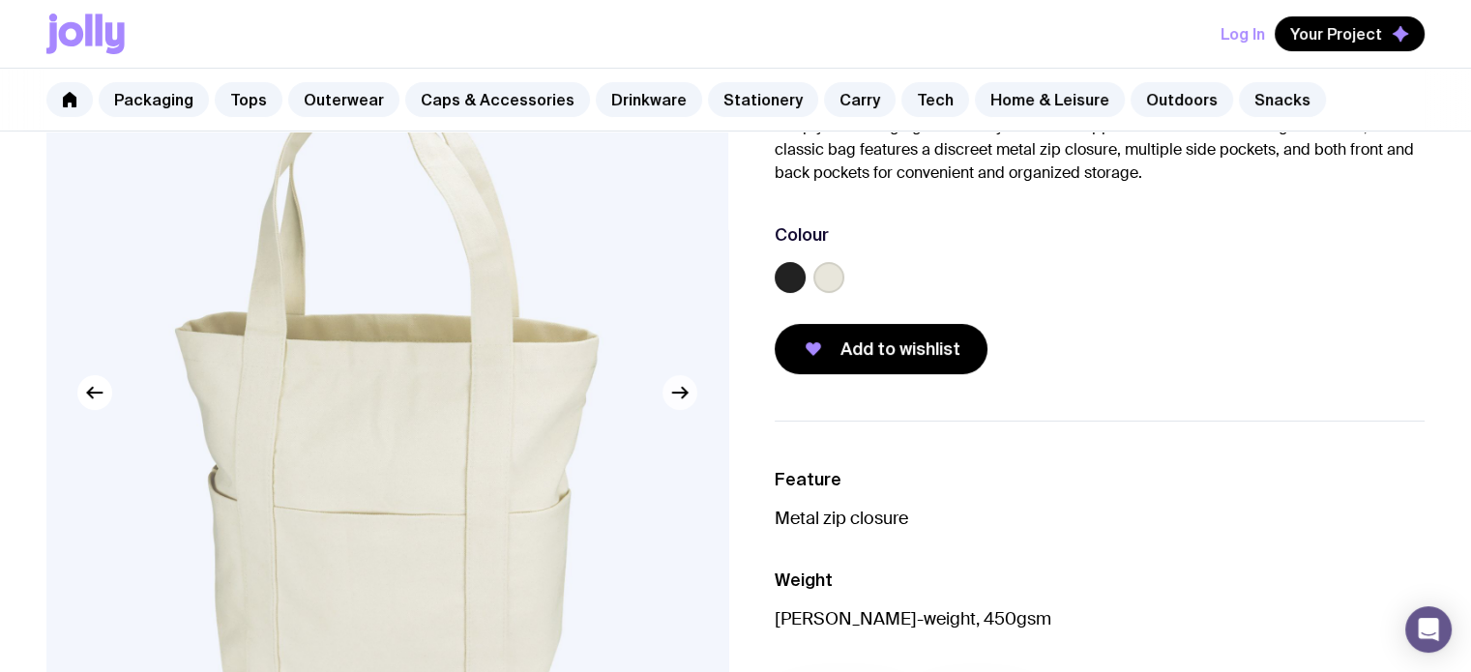
click at [681, 392] on icon "button" at bounding box center [679, 392] width 23 height 23
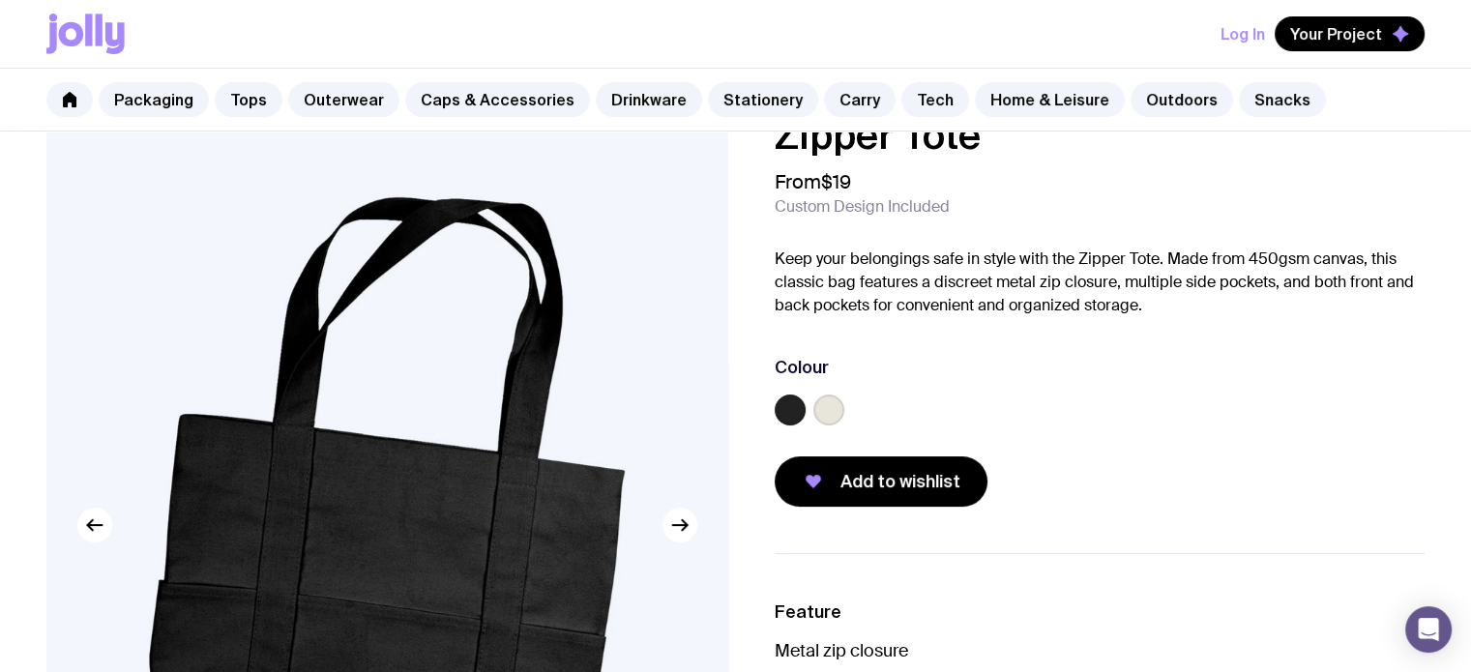
scroll to position [0, 0]
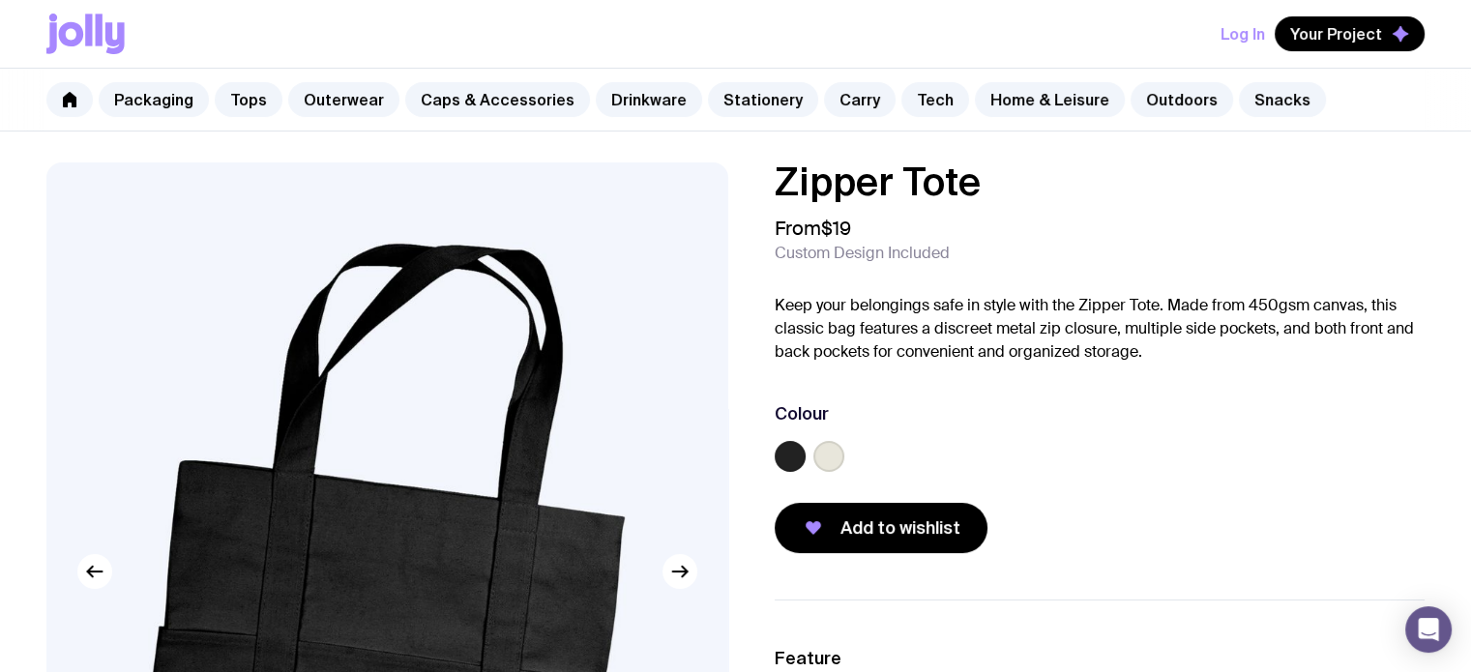
scroll to position [403, 0]
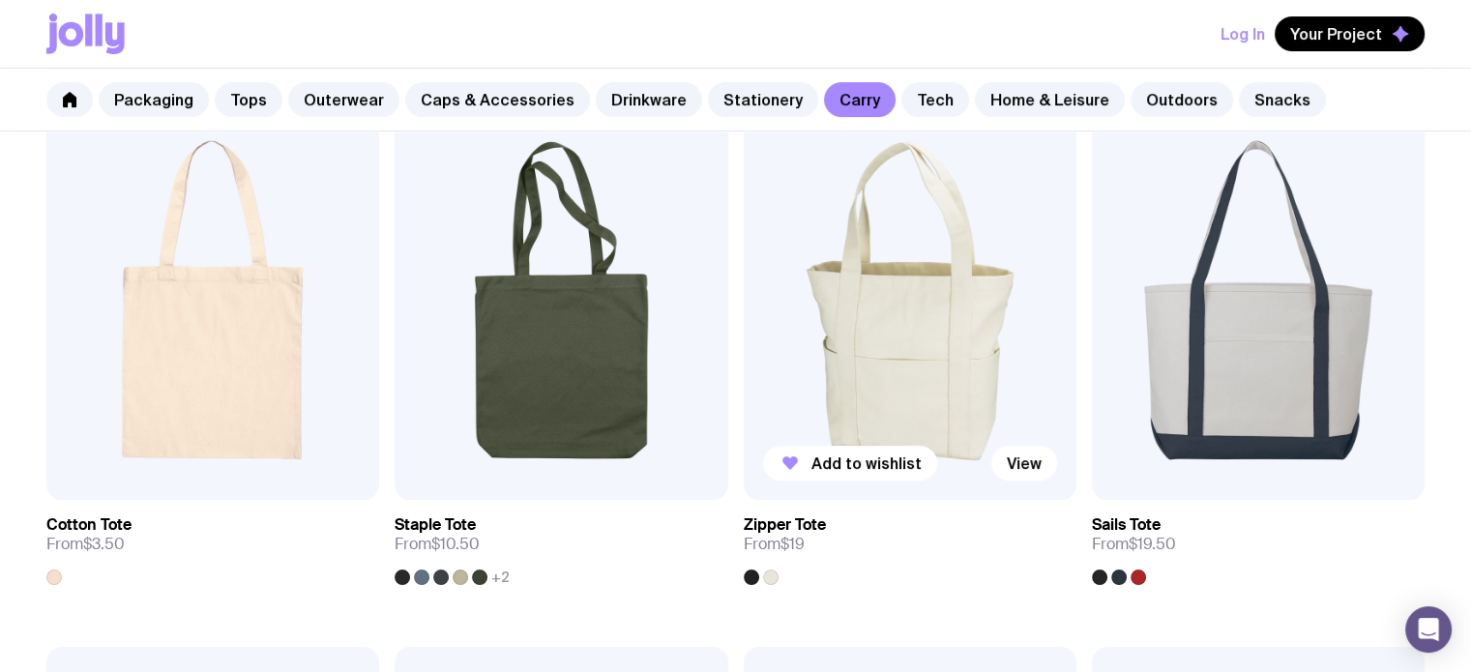
click at [890, 326] on img at bounding box center [910, 300] width 333 height 399
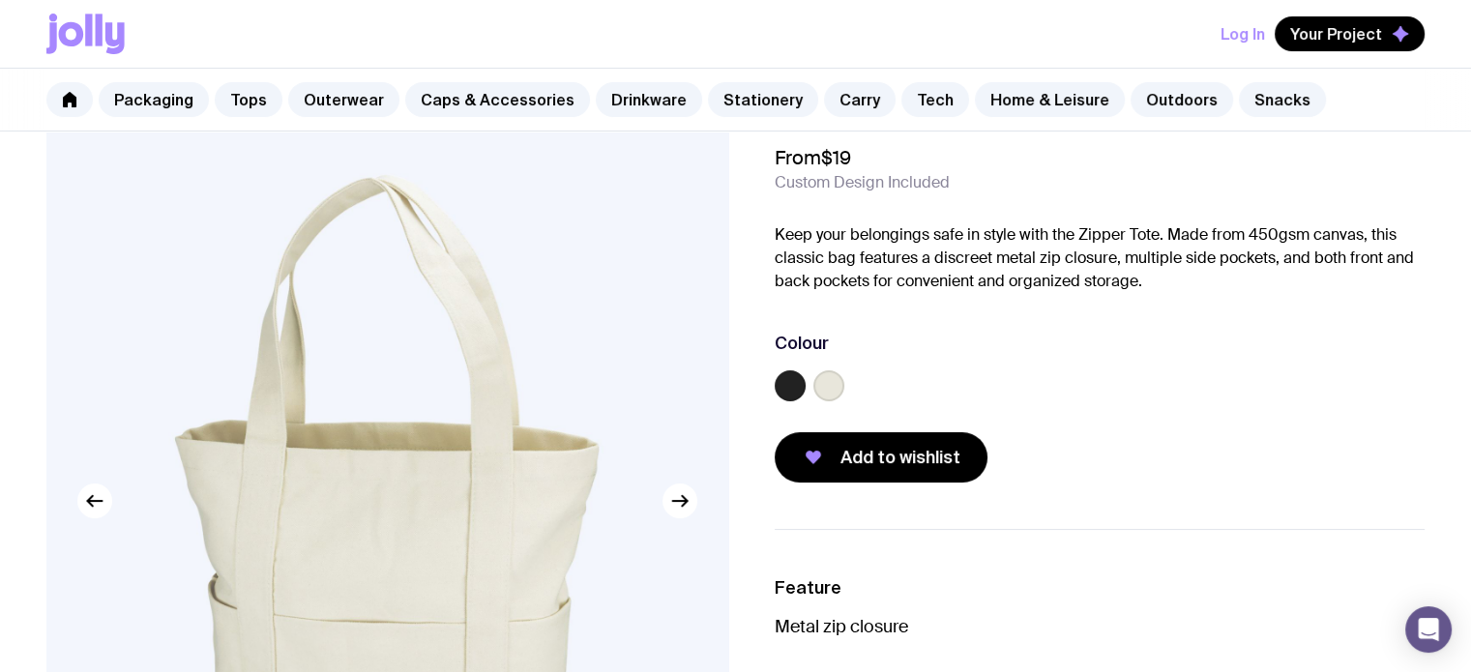
scroll to position [66, 0]
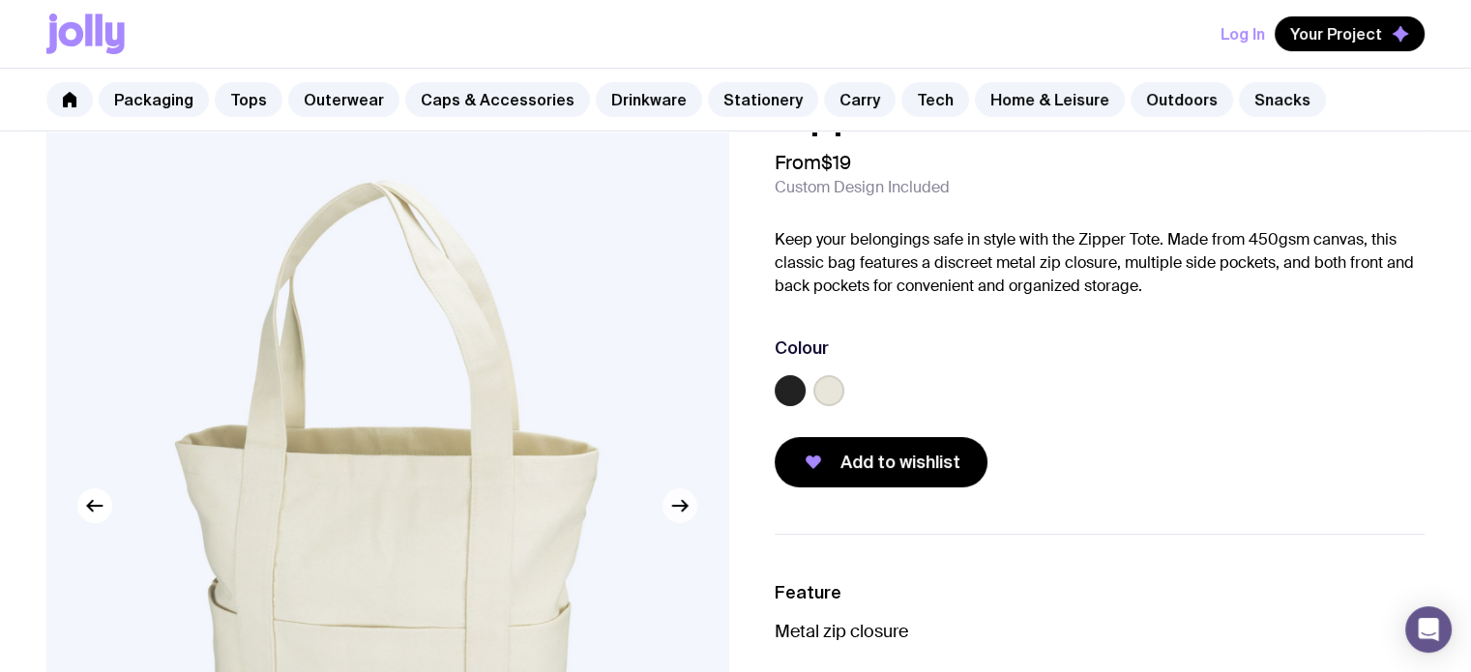
click at [677, 506] on icon "button" at bounding box center [679, 506] width 15 height 0
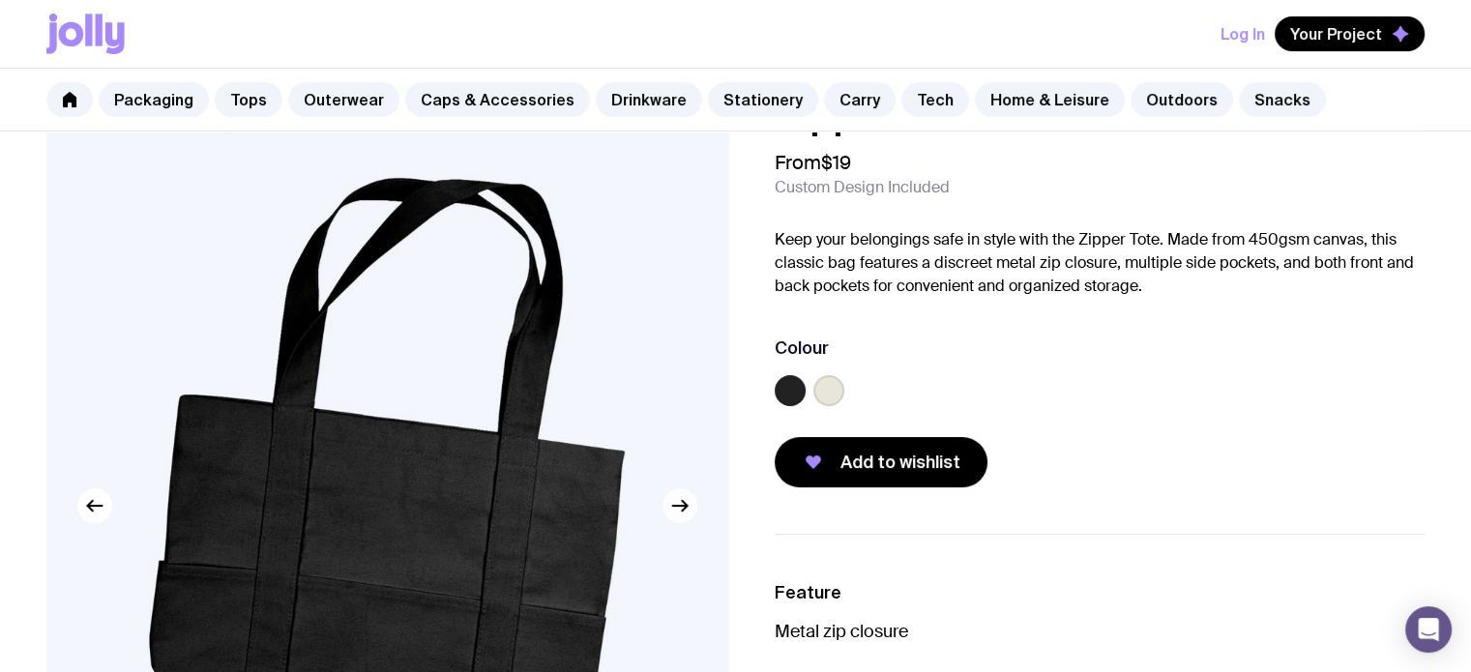
click at [677, 506] on icon "button" at bounding box center [679, 506] width 15 height 0
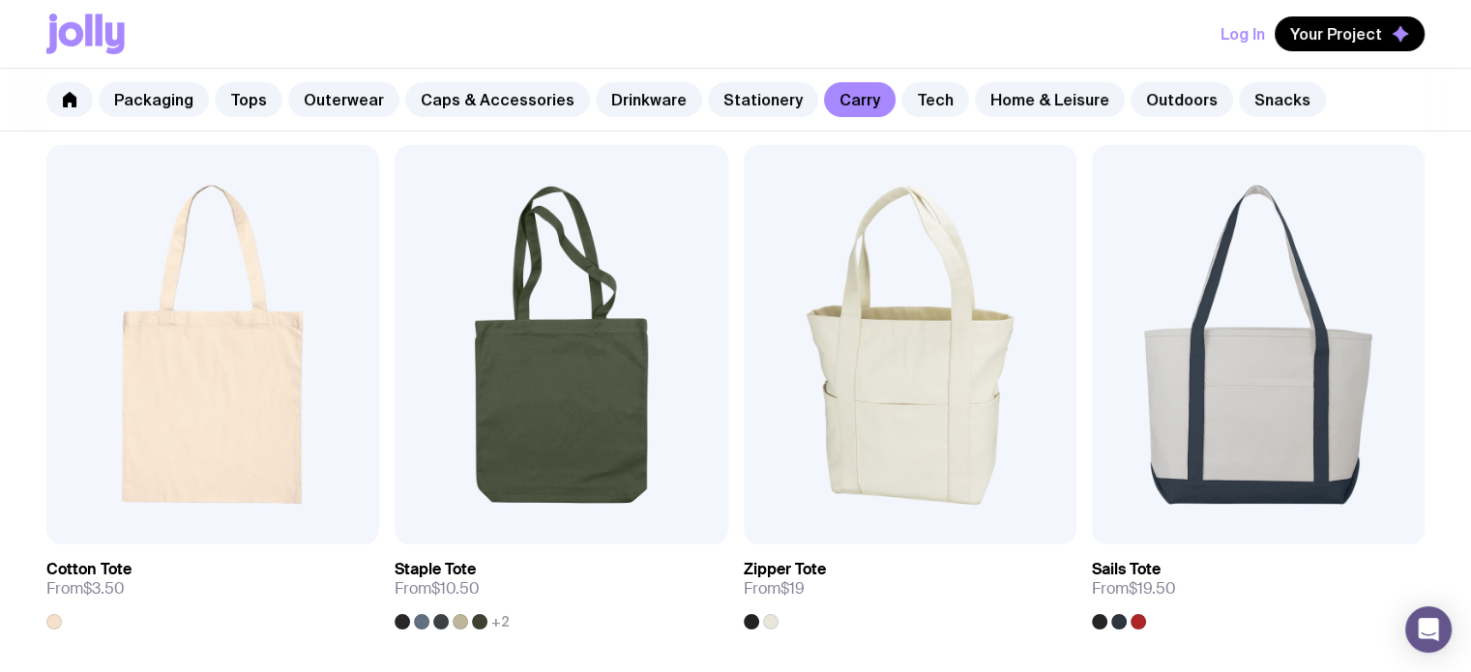
scroll to position [365, 0]
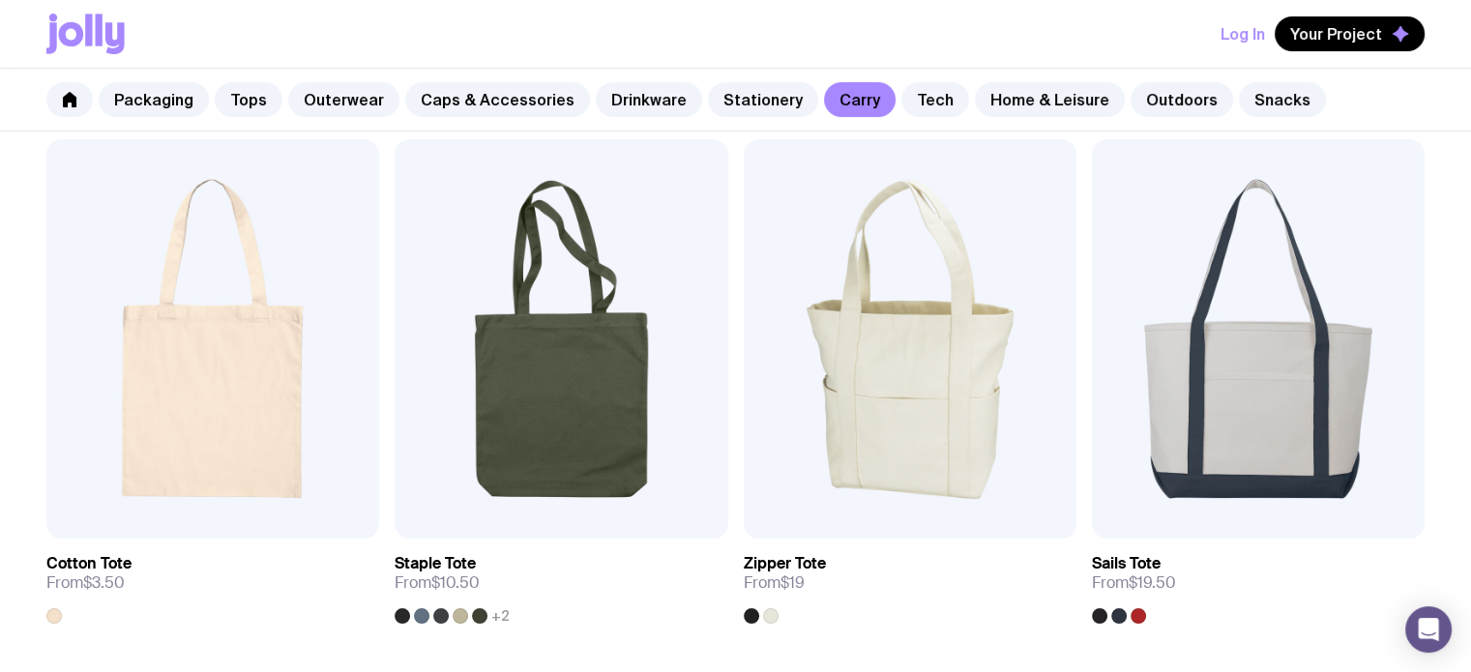
click at [107, 24] on icon at bounding box center [114, 38] width 19 height 32
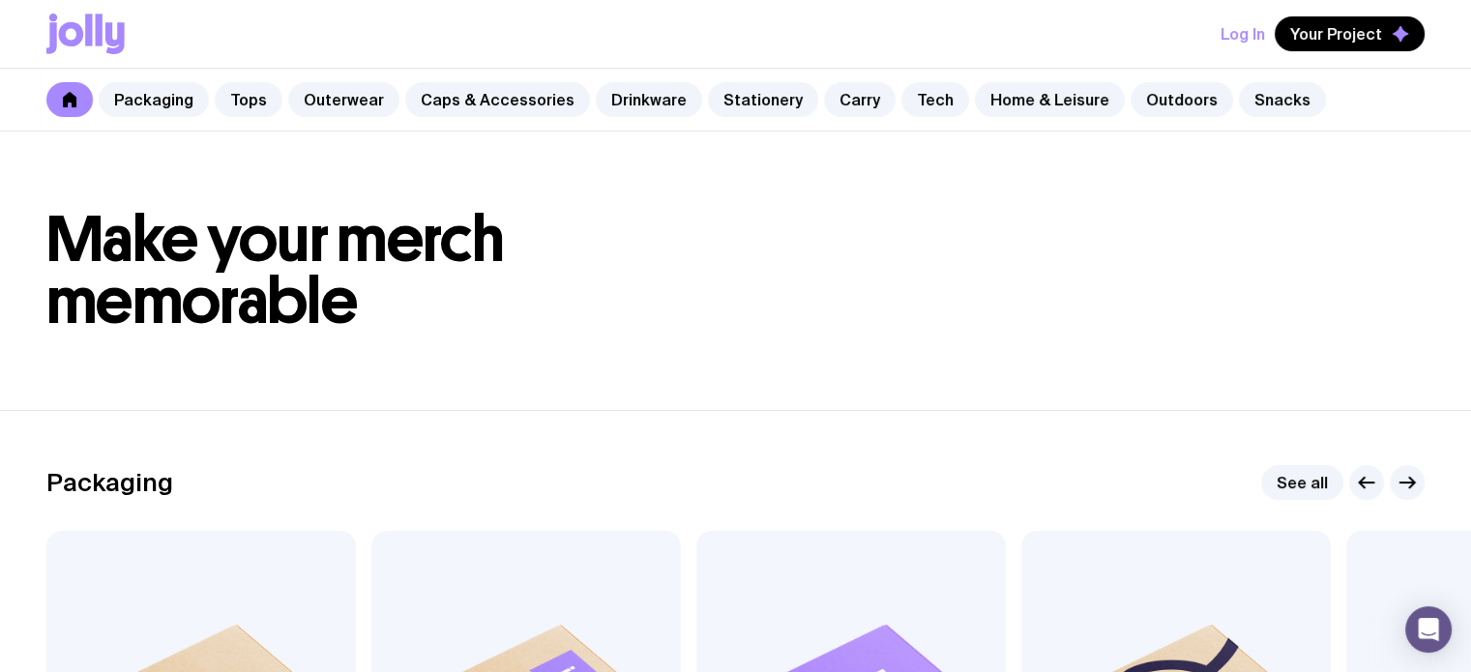
click at [62, 96] on icon at bounding box center [69, 99] width 15 height 15
click at [112, 35] on icon at bounding box center [85, 34] width 78 height 41
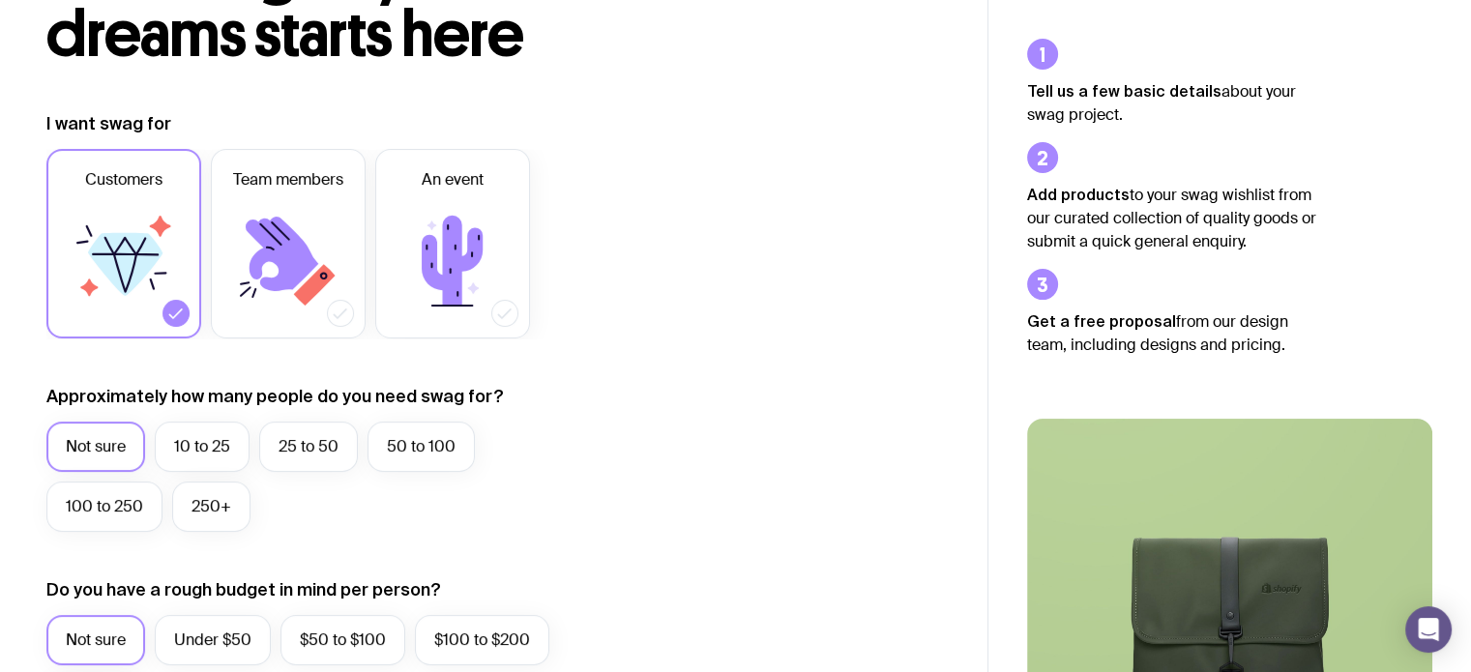
scroll to position [150, 0]
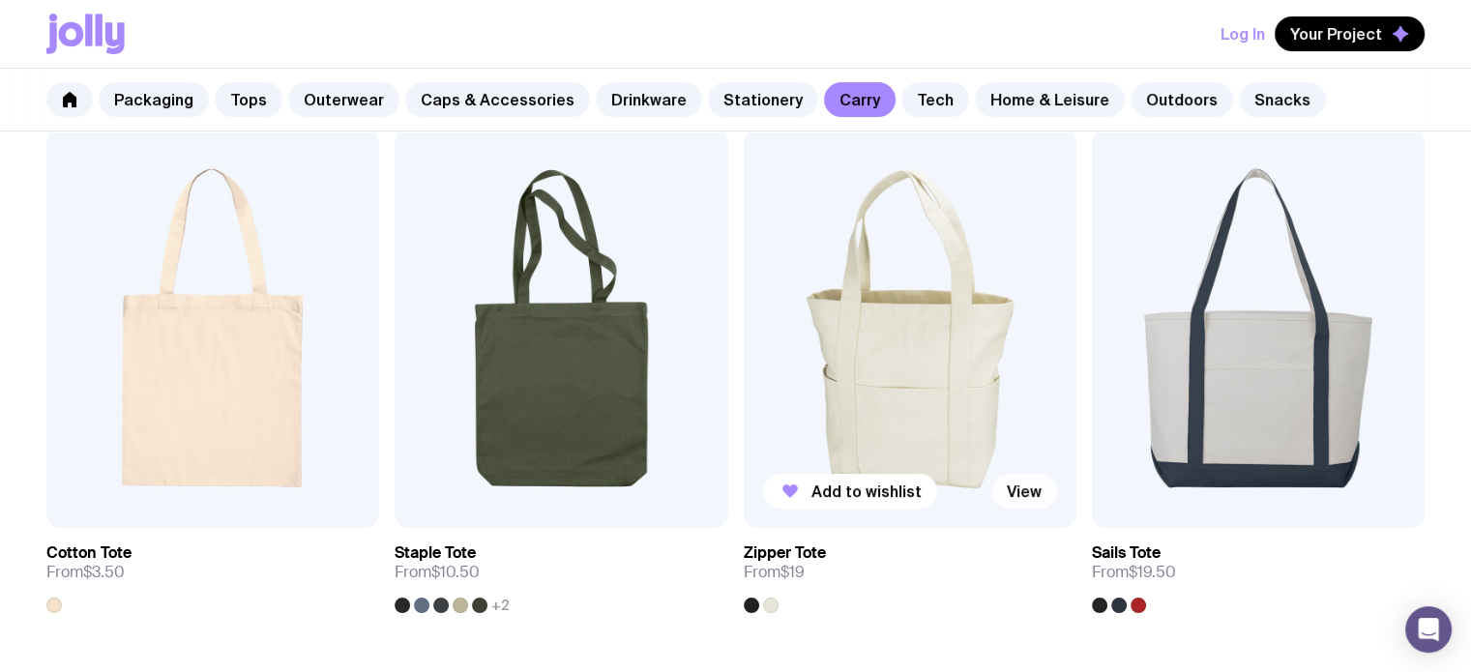
click at [1025, 489] on link "View" at bounding box center [1024, 491] width 66 height 35
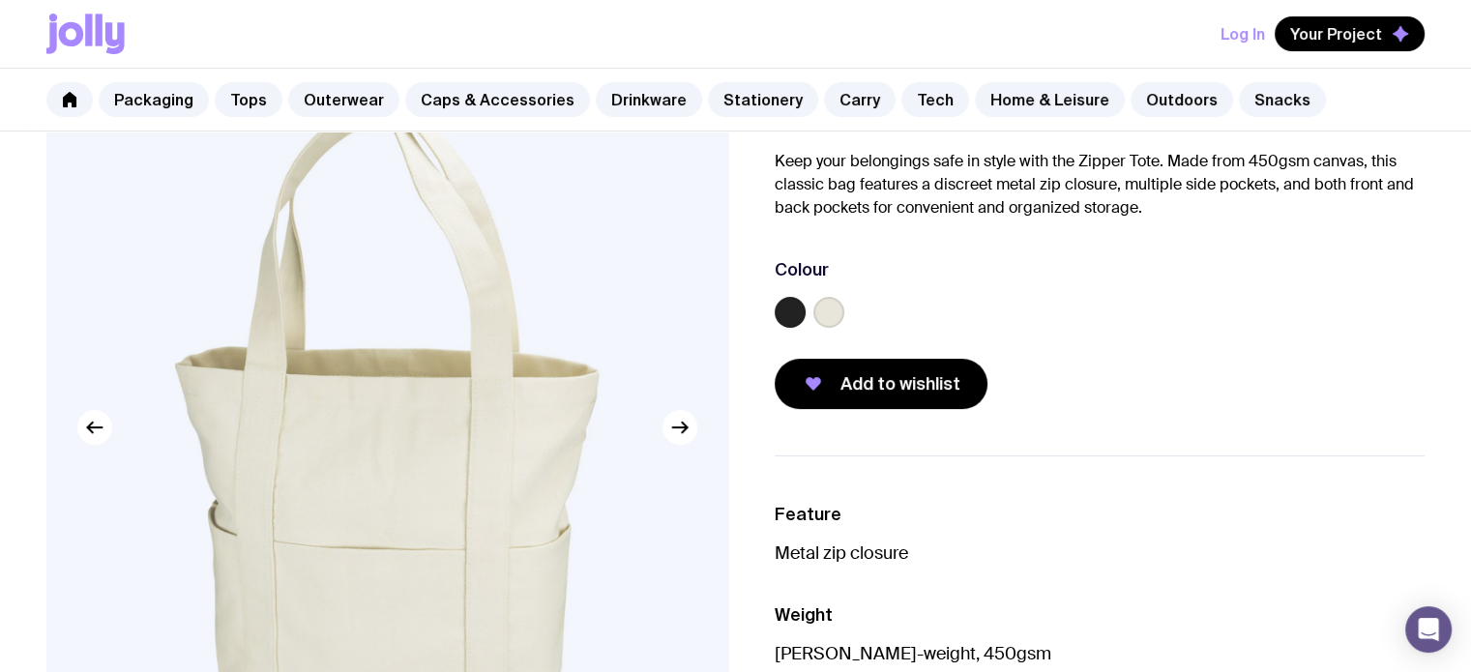
scroll to position [166, 0]
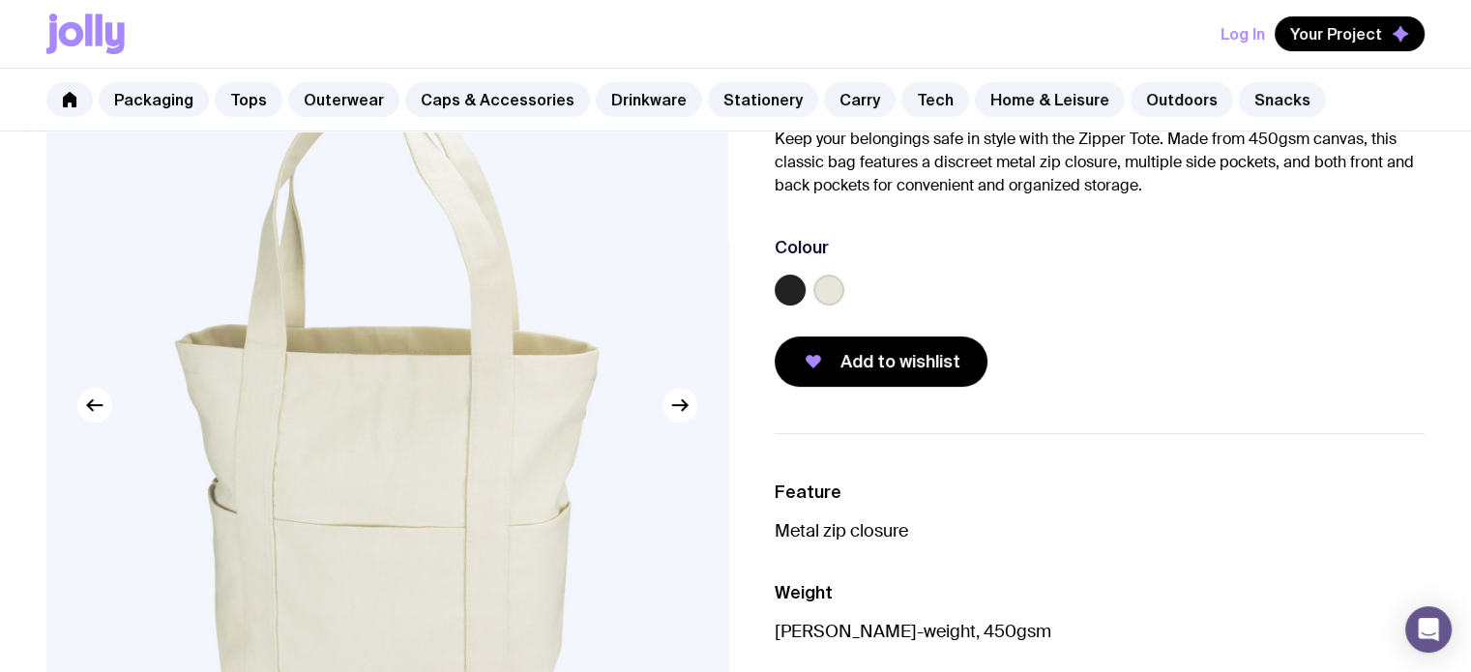
click at [412, 355] on img at bounding box center [386, 404] width 681 height 817
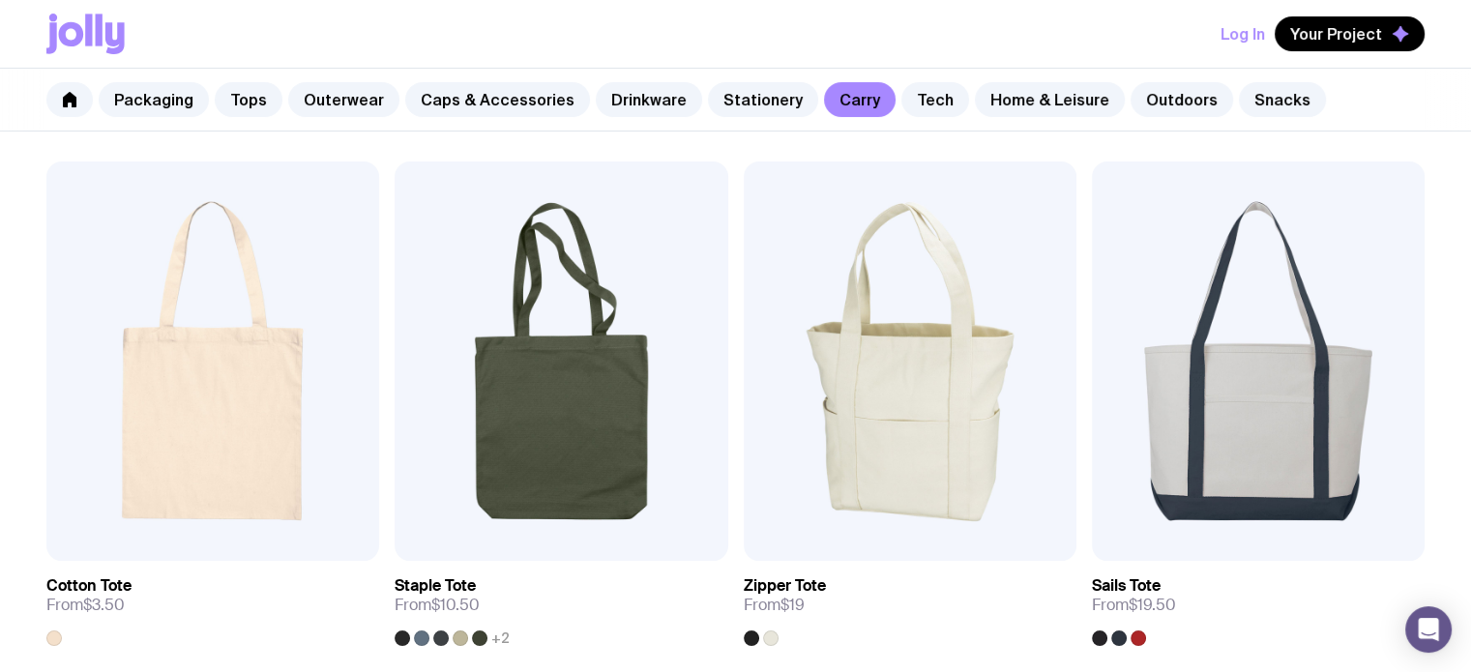
scroll to position [358, 0]
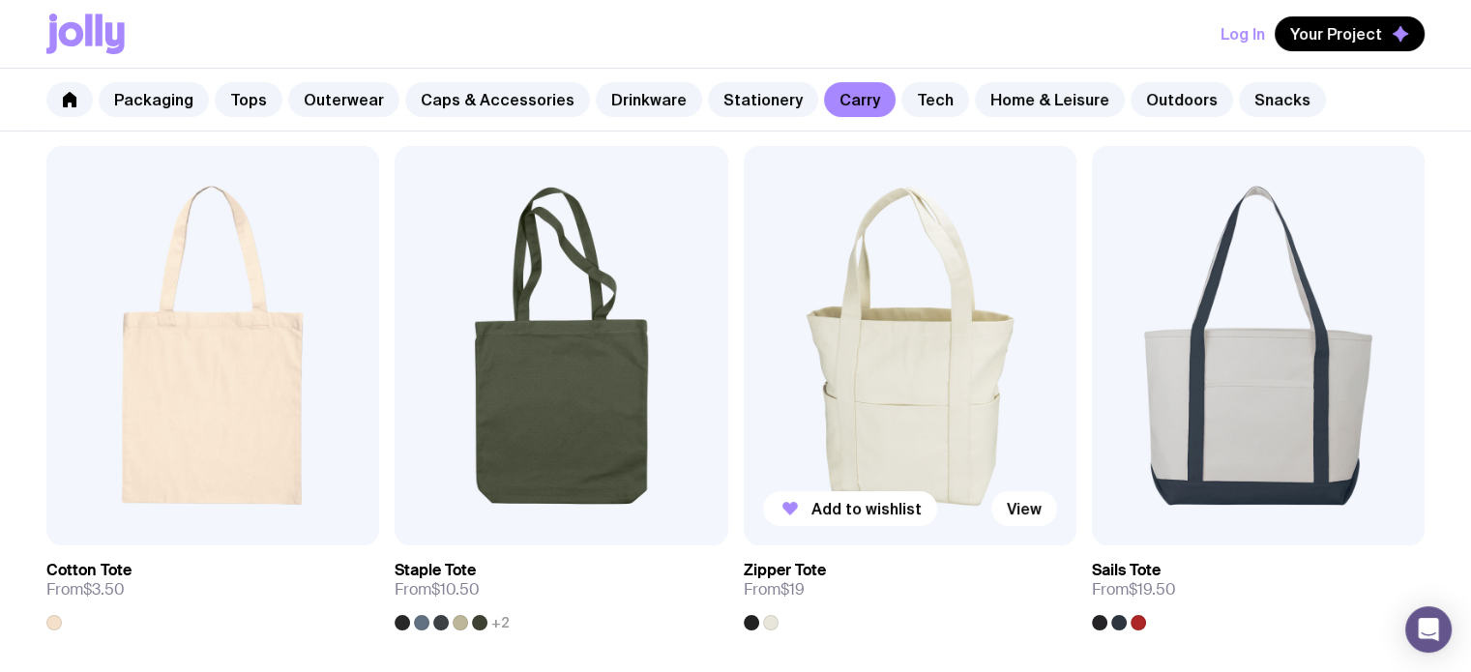
click at [898, 352] on img at bounding box center [910, 345] width 333 height 399
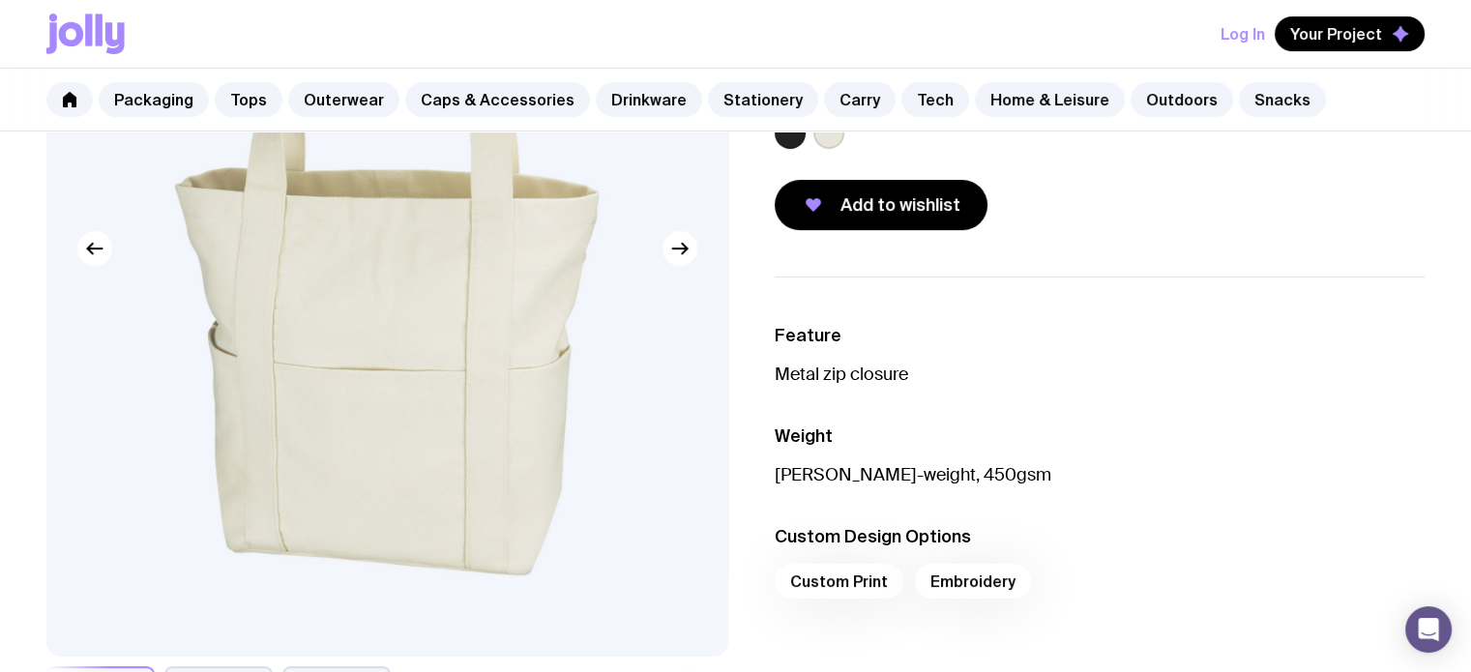
scroll to position [340, 0]
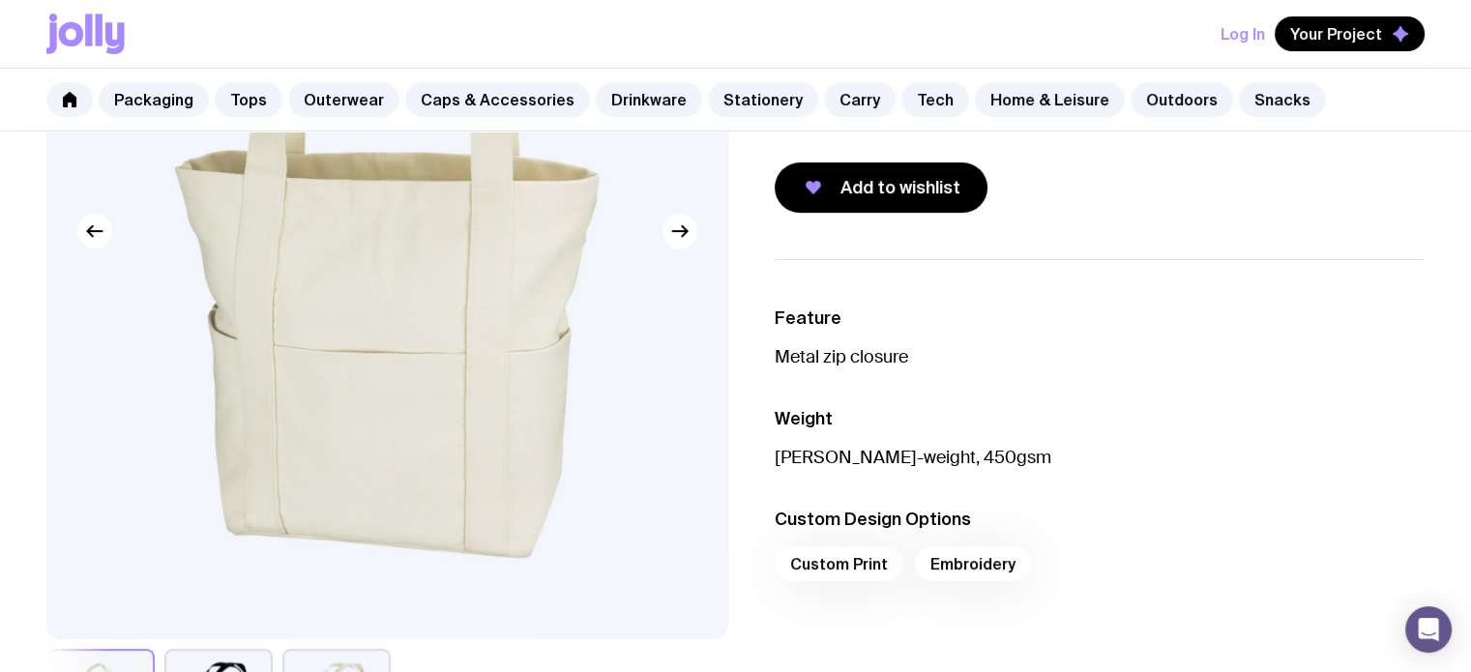
scroll to position [358, 0]
